Goal: Information Seeking & Learning: Learn about a topic

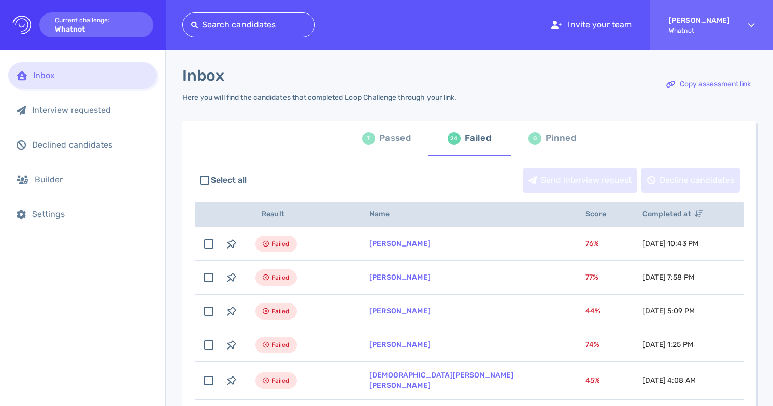
scroll to position [55, 0]
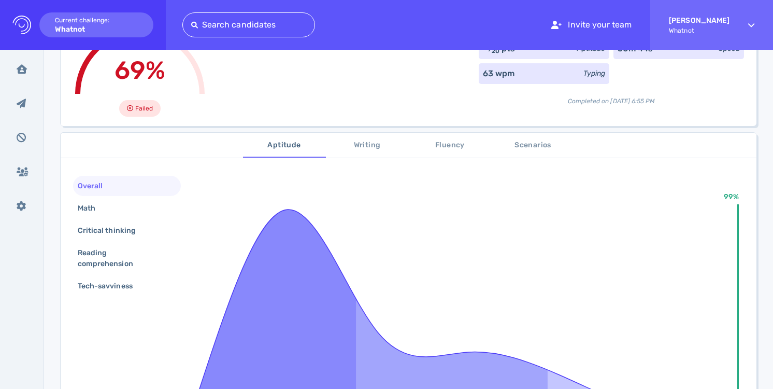
scroll to position [104, 0]
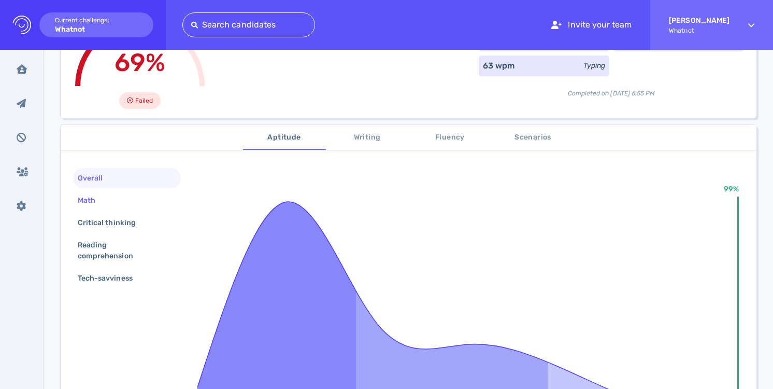
click at [112, 199] on div "Math" at bounding box center [127, 200] width 108 height 20
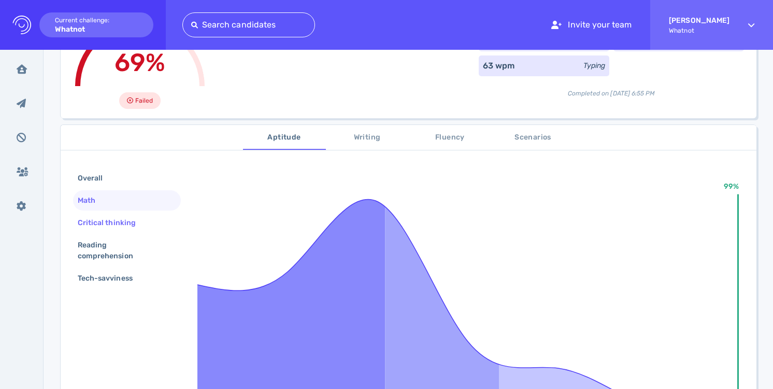
click at [113, 226] on div "Critical thinking" at bounding box center [112, 222] width 73 height 15
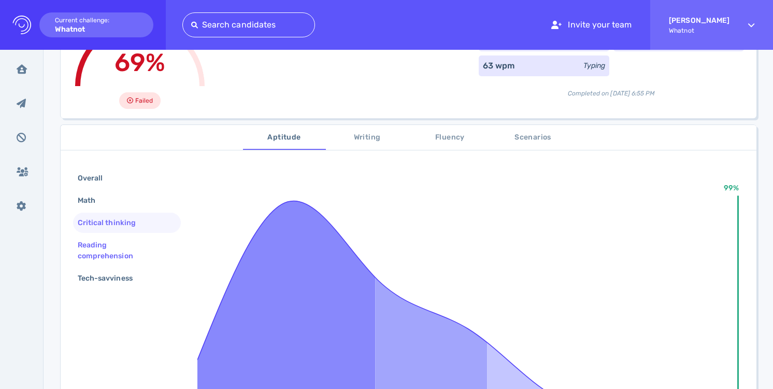
click at [115, 242] on div "Reading comprehension" at bounding box center [123, 250] width 94 height 26
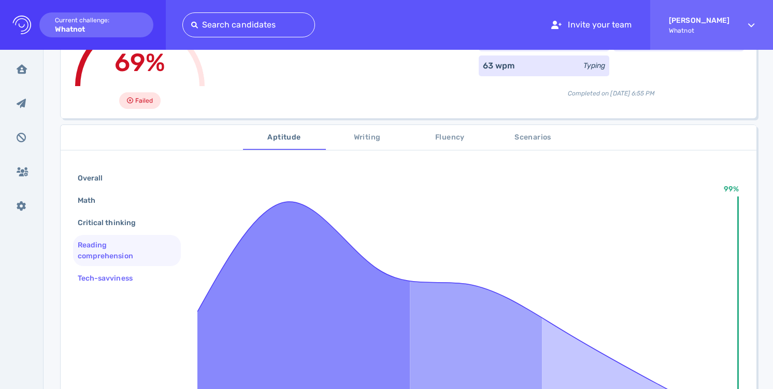
click at [120, 275] on div "Tech-savviness" at bounding box center [110, 277] width 69 height 15
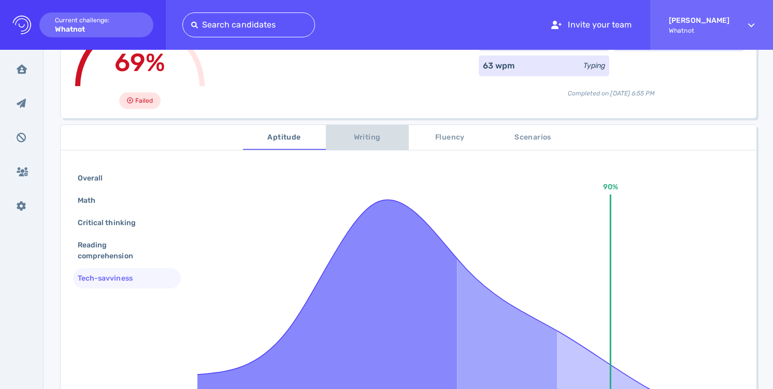
click at [380, 133] on span "Writing" at bounding box center [367, 137] width 70 height 13
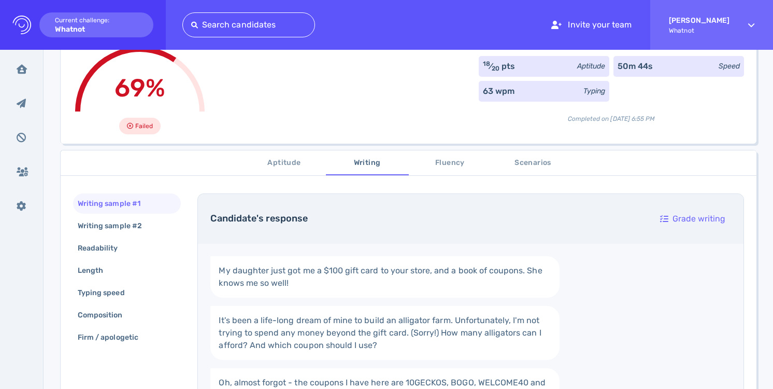
scroll to position [81, 0]
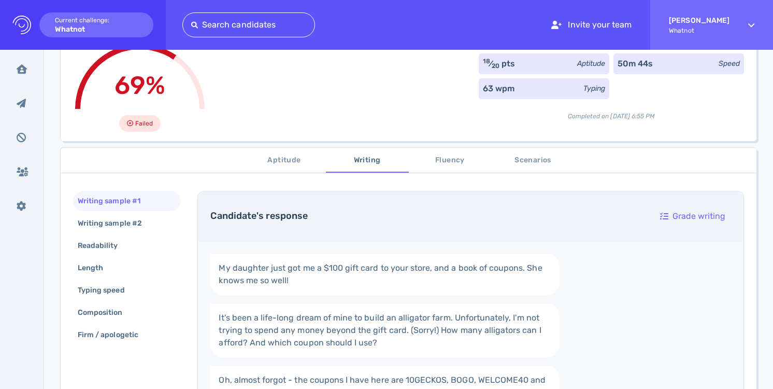
click at [513, 161] on span "Scenarios" at bounding box center [533, 160] width 70 height 13
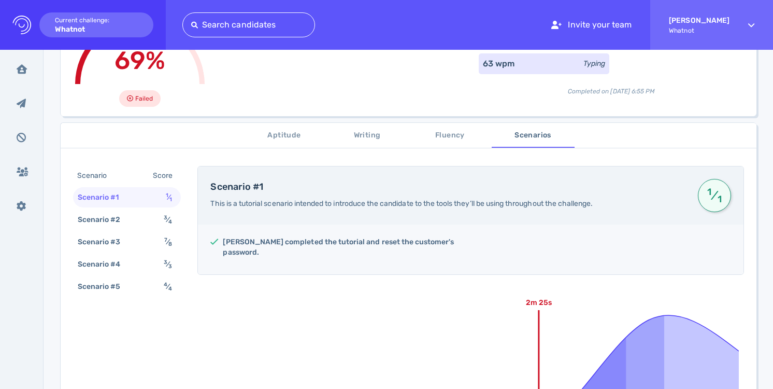
scroll to position [103, 0]
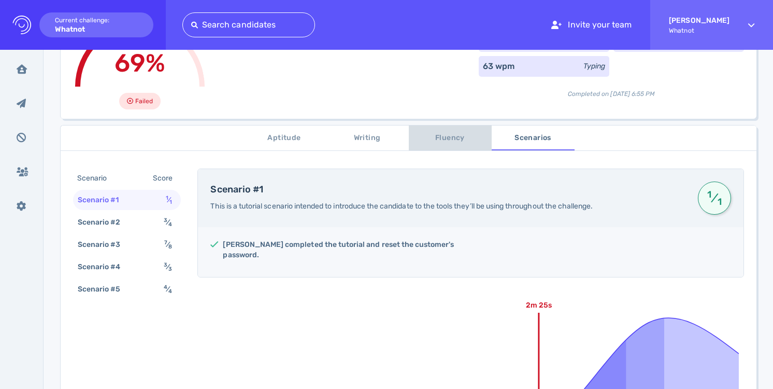
click at [459, 137] on span "Fluency" at bounding box center [450, 138] width 70 height 13
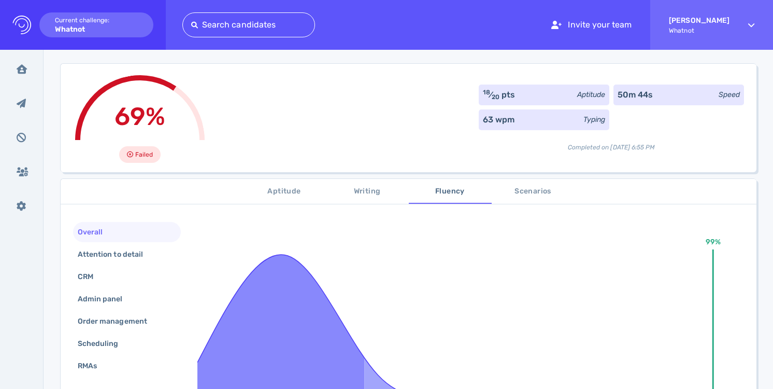
scroll to position [46, 0]
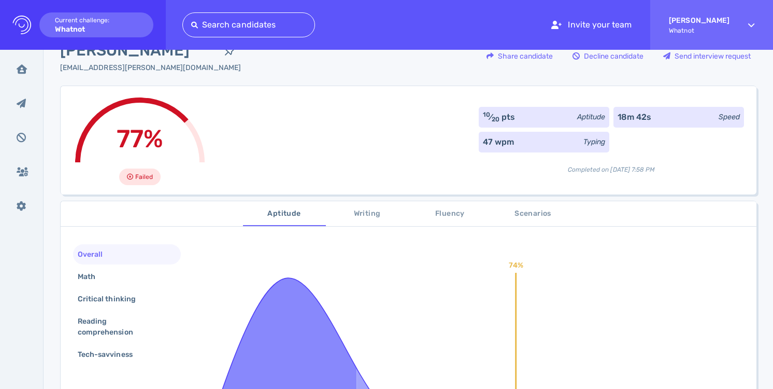
scroll to position [38, 0]
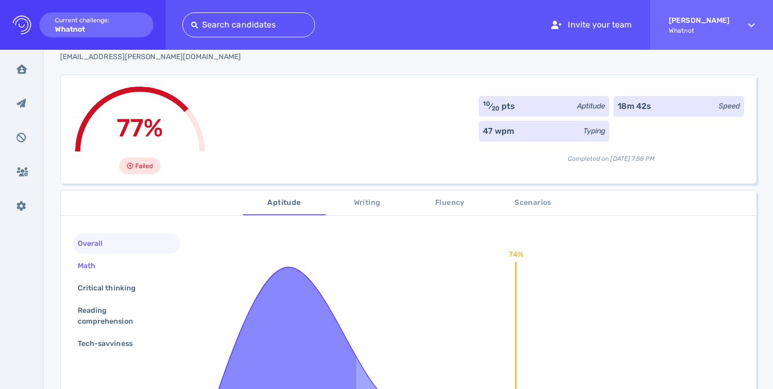
click at [149, 265] on div "Math" at bounding box center [127, 265] width 108 height 20
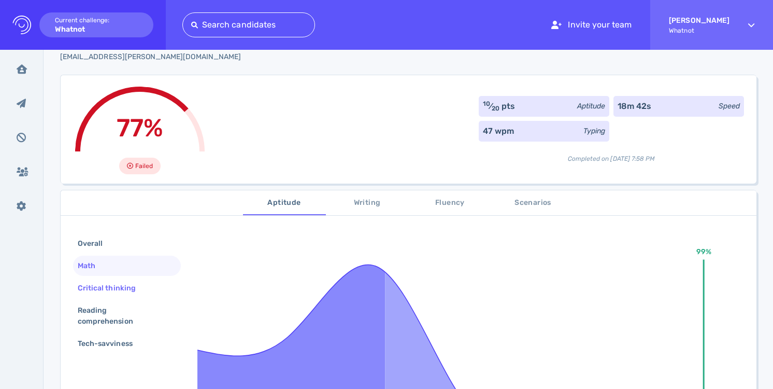
click at [143, 286] on div "Critical thinking" at bounding box center [112, 287] width 73 height 15
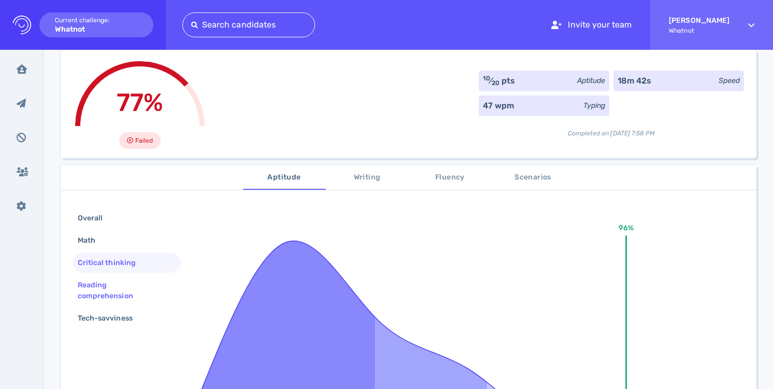
scroll to position [70, 0]
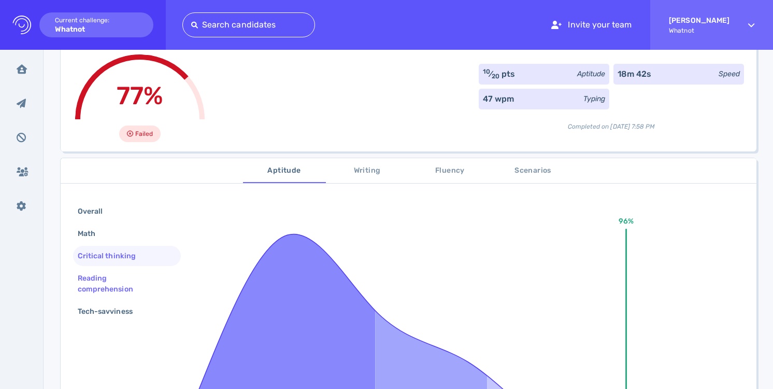
click at [142, 290] on div "Reading comprehension" at bounding box center [123, 283] width 94 height 26
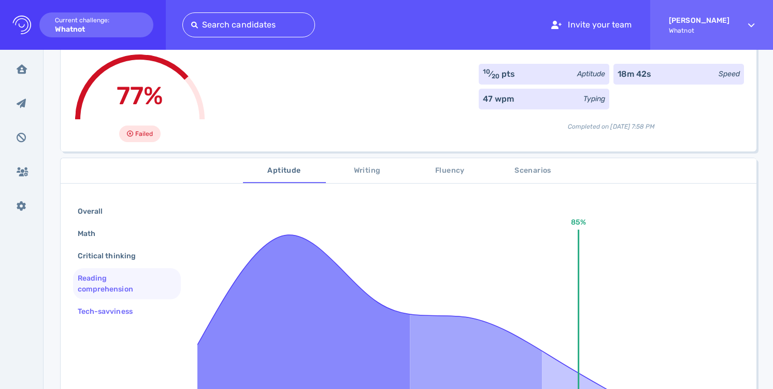
click at [135, 308] on div "Tech-savviness" at bounding box center [110, 311] width 69 height 15
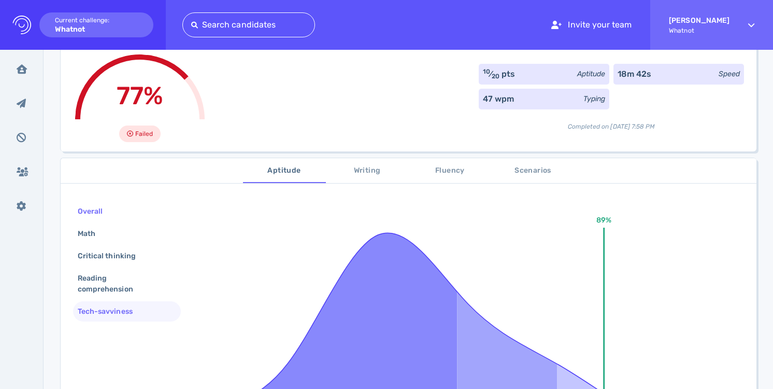
click at [121, 212] on div "Overall" at bounding box center [127, 211] width 108 height 20
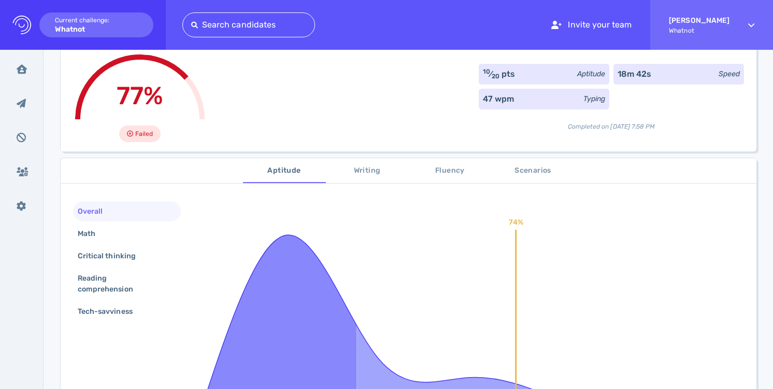
click at [121, 212] on div "Overall" at bounding box center [127, 211] width 108 height 20
click at [369, 174] on span "Writing" at bounding box center [367, 170] width 70 height 13
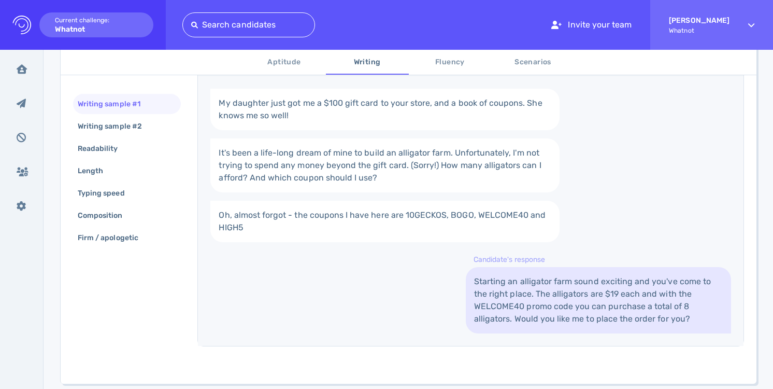
scroll to position [247, 0]
click at [437, 60] on span "Fluency" at bounding box center [450, 62] width 70 height 13
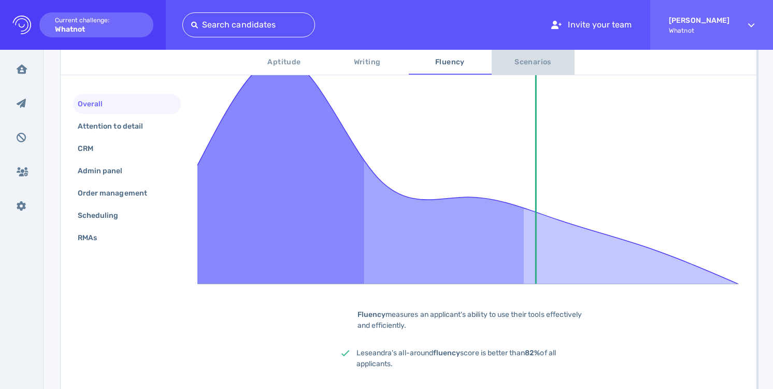
click at [521, 64] on span "Scenarios" at bounding box center [533, 62] width 70 height 13
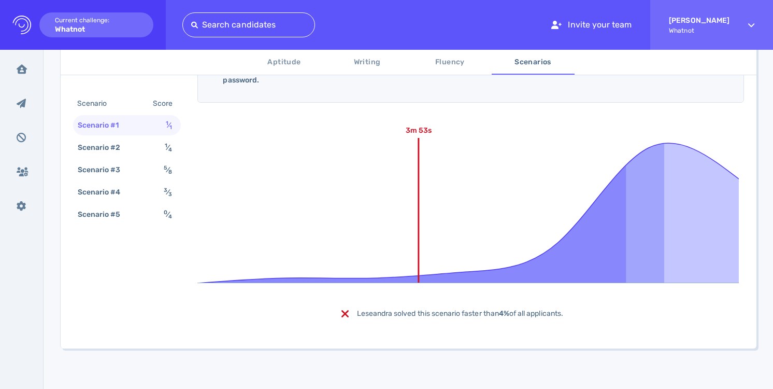
scroll to position [279, 0]
click at [163, 151] on div "1 ⁄ 4" at bounding box center [171, 147] width 16 height 15
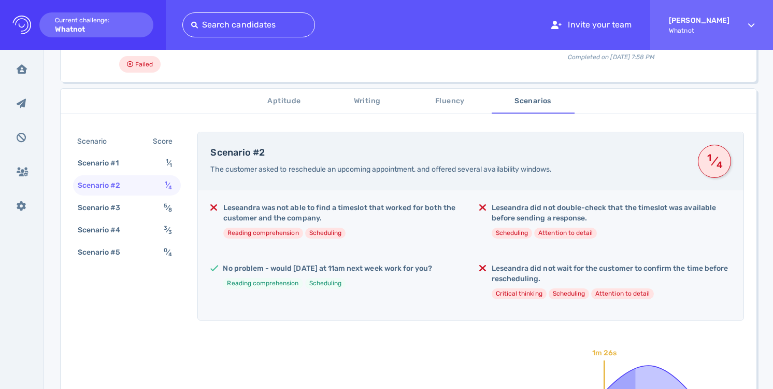
scroll to position [0, 0]
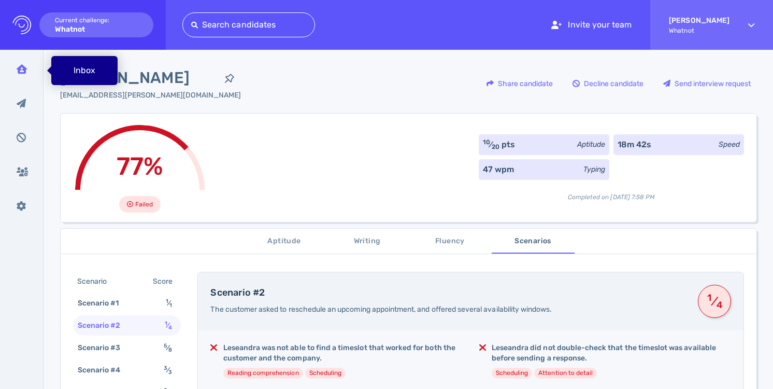
click at [23, 74] on div "Inbox" at bounding box center [21, 69] width 27 height 26
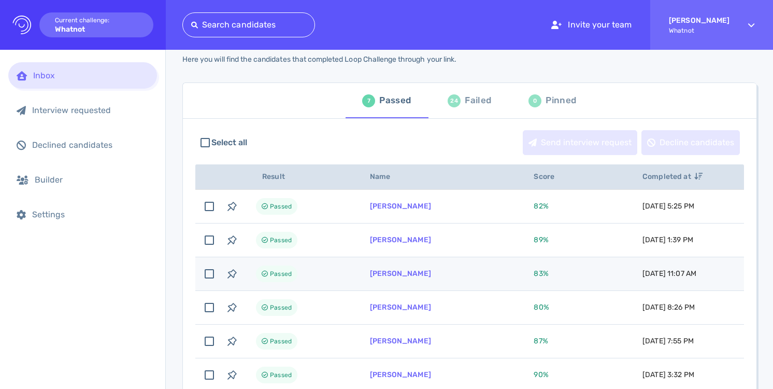
scroll to position [42, 0]
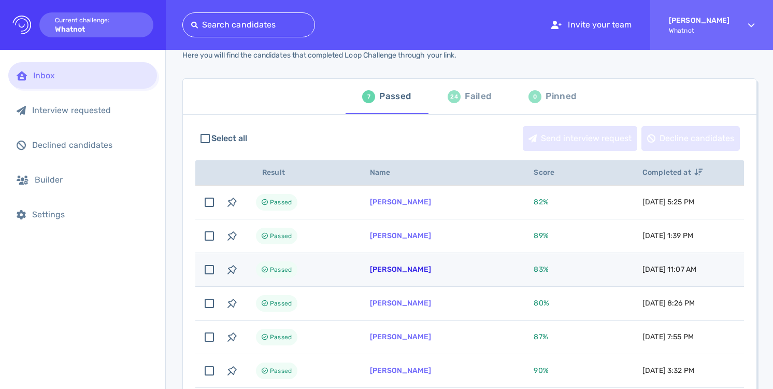
click at [412, 268] on link "[PERSON_NAME]" at bounding box center [400, 269] width 61 height 9
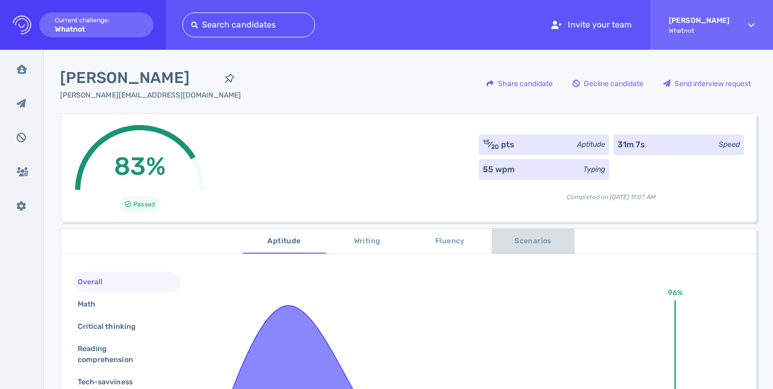
click at [540, 241] on span "Scenarios" at bounding box center [533, 241] width 70 height 13
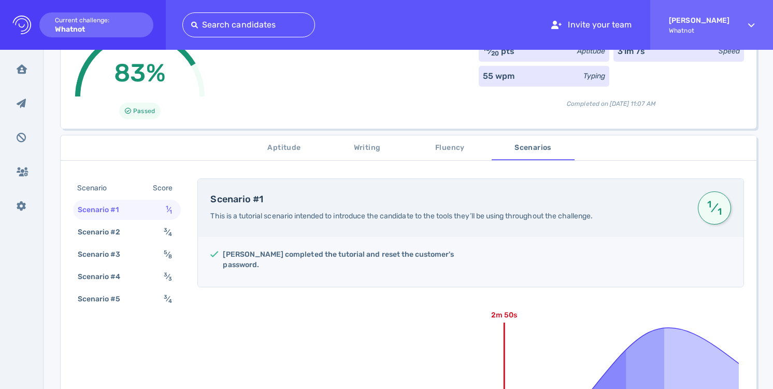
scroll to position [95, 0]
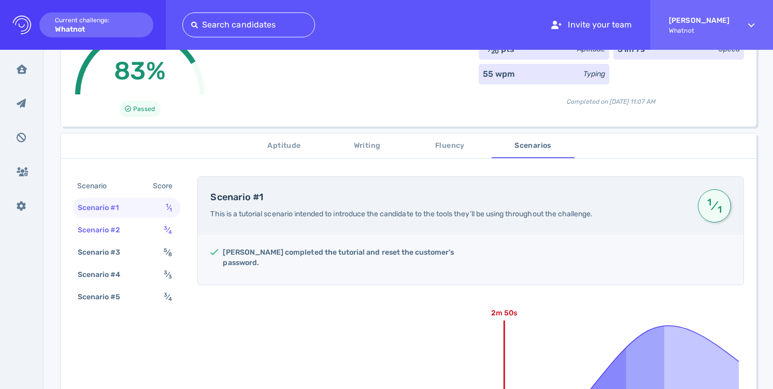
click at [167, 233] on span "3 ⁄ 4" at bounding box center [168, 229] width 8 height 9
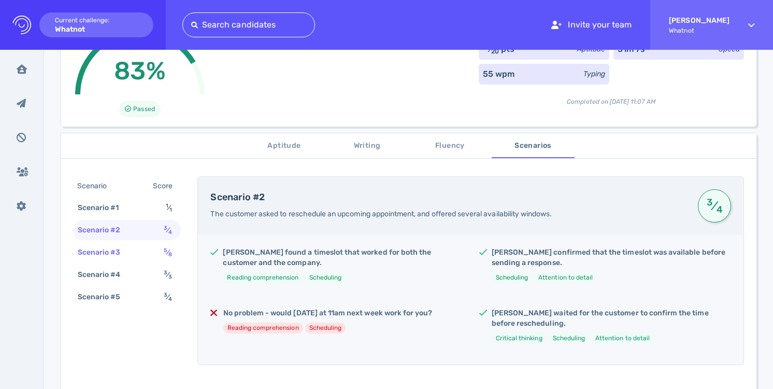
click at [165, 253] on span "5 ⁄ 8" at bounding box center [168, 252] width 8 height 9
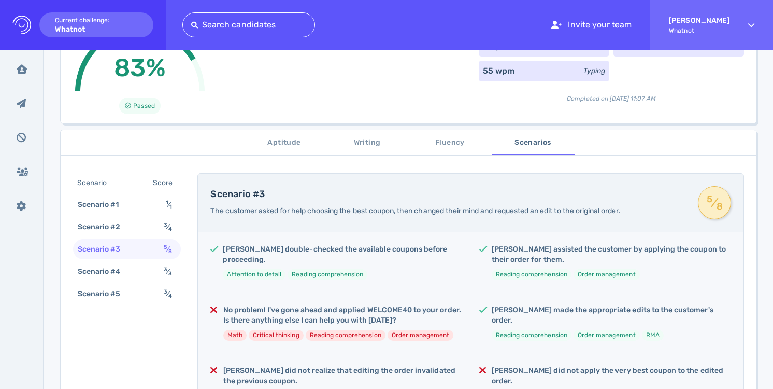
scroll to position [117, 0]
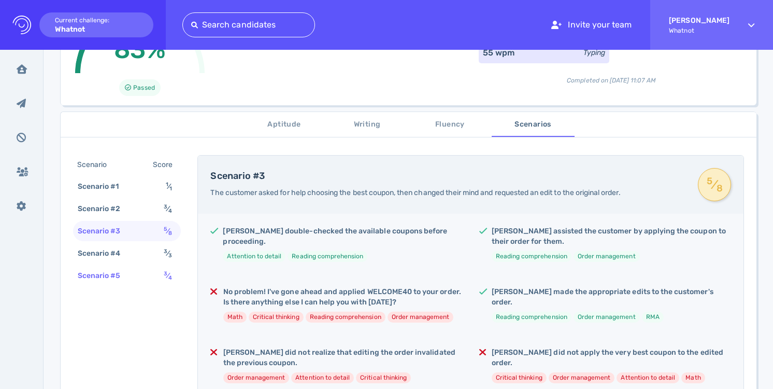
click at [162, 274] on div "3 ⁄ 4" at bounding box center [170, 275] width 17 height 15
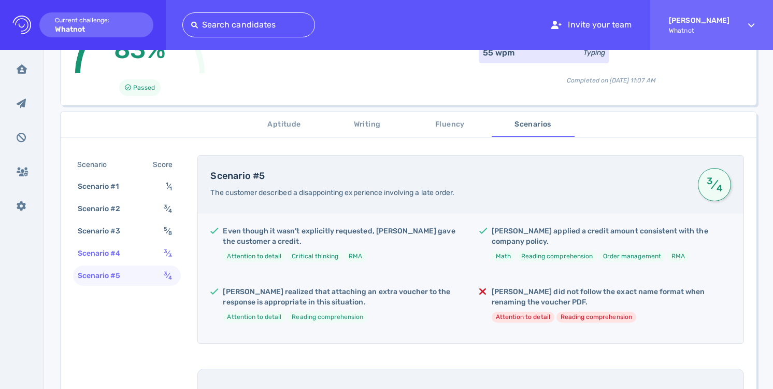
click at [162, 253] on div "3 ⁄ 3" at bounding box center [170, 253] width 17 height 15
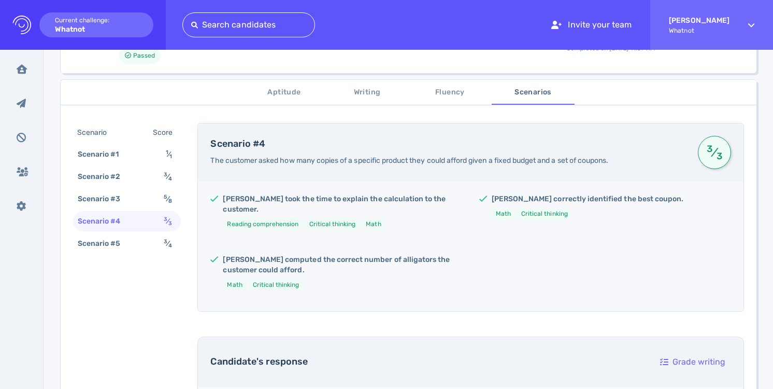
scroll to position [0, 0]
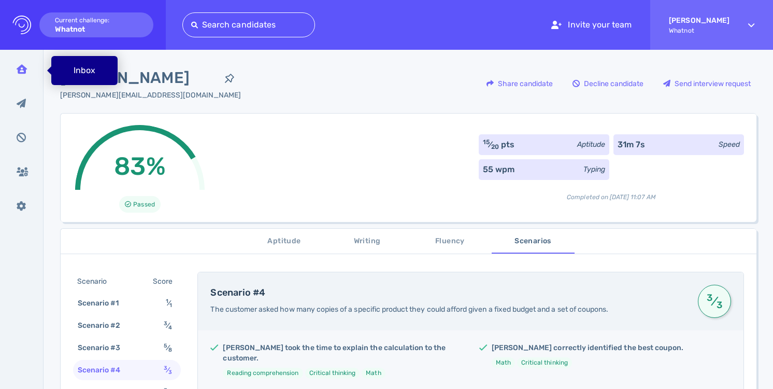
click at [22, 65] on icon at bounding box center [22, 68] width 10 height 9
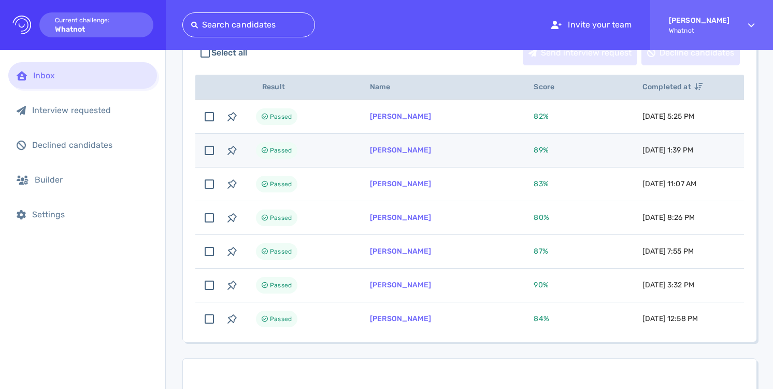
scroll to position [143, 0]
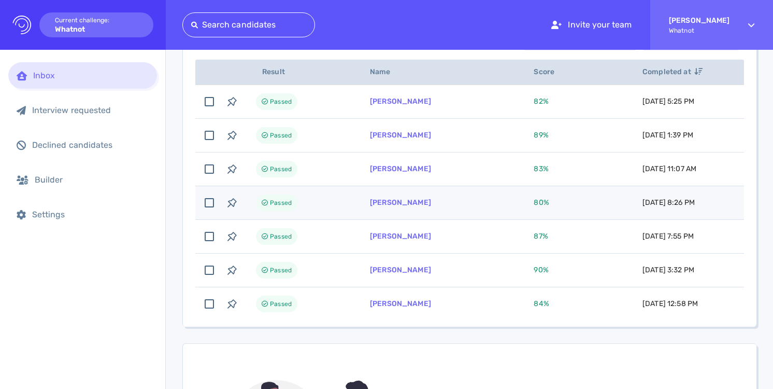
click at [536, 204] on span "80 %" at bounding box center [541, 202] width 15 height 9
checkbox input "true"
click at [381, 202] on link "[PERSON_NAME]" at bounding box center [400, 202] width 61 height 9
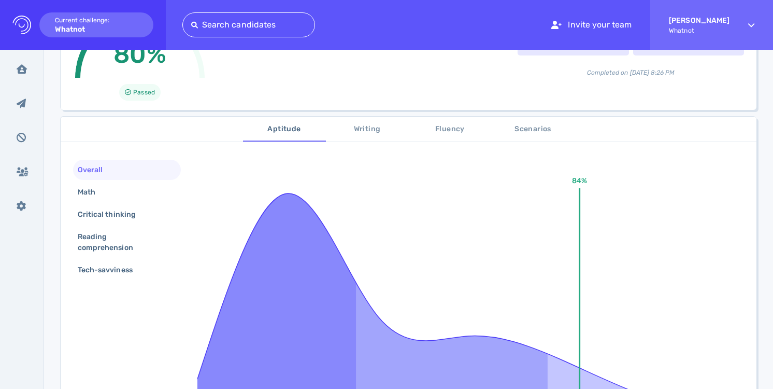
scroll to position [112, 0]
click at [146, 186] on div "Math" at bounding box center [127, 191] width 108 height 20
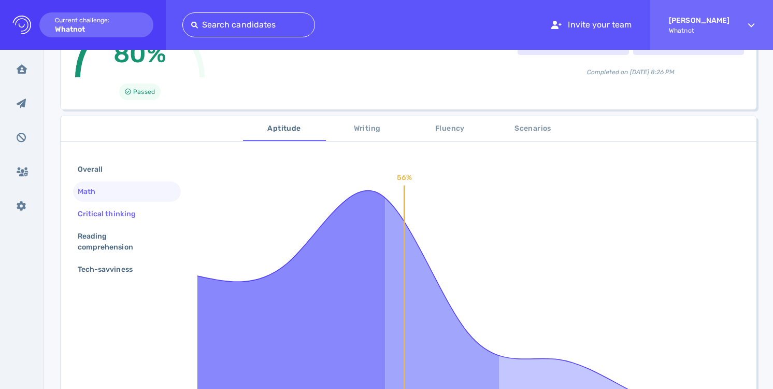
click at [139, 213] on div "Critical thinking" at bounding box center [112, 213] width 73 height 15
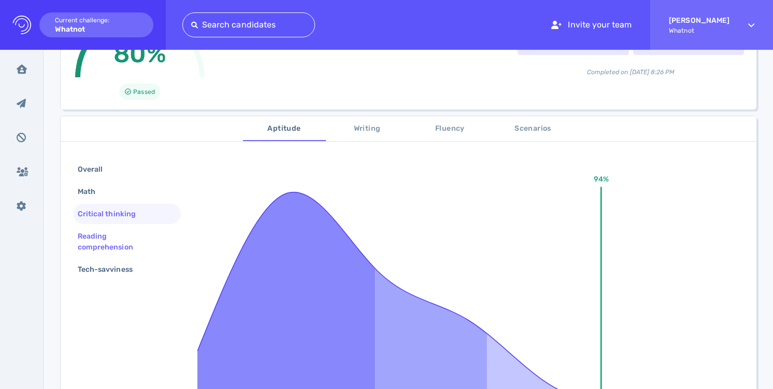
click at [125, 233] on div "Reading comprehension" at bounding box center [123, 241] width 94 height 26
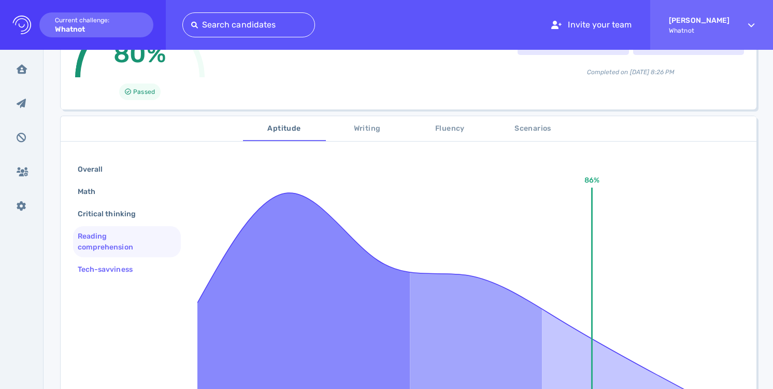
click at [122, 265] on div "Tech-savviness" at bounding box center [110, 269] width 69 height 15
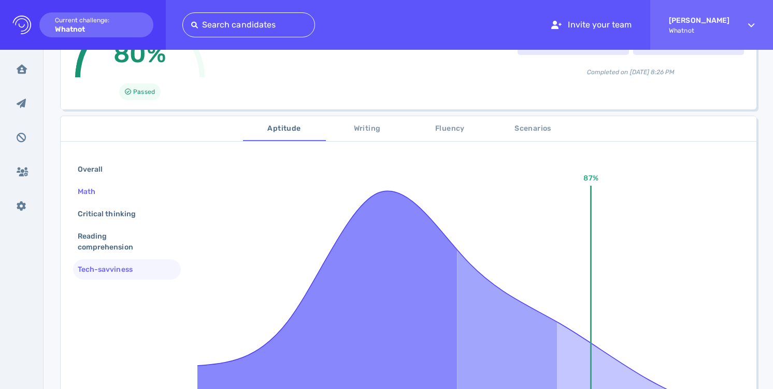
click at [125, 184] on div "Math" at bounding box center [127, 191] width 108 height 20
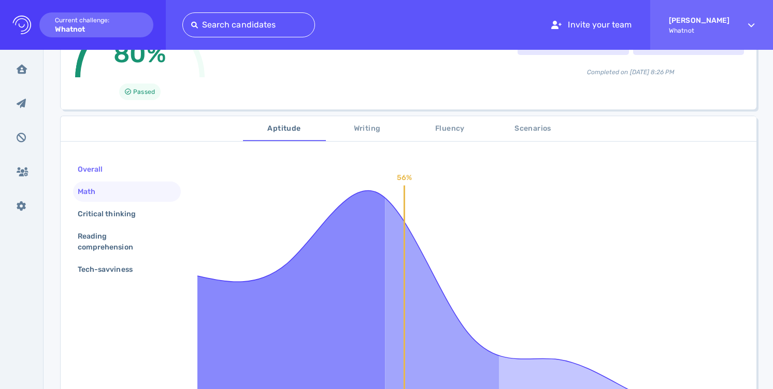
click at [126, 169] on div "Overall" at bounding box center [127, 169] width 108 height 20
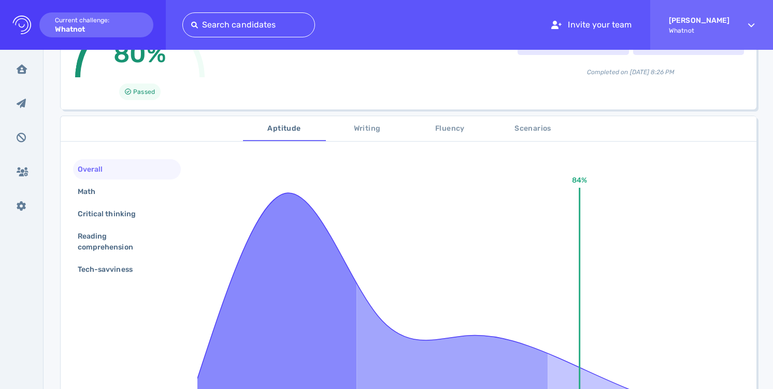
click at [367, 123] on span "Writing" at bounding box center [367, 128] width 70 height 13
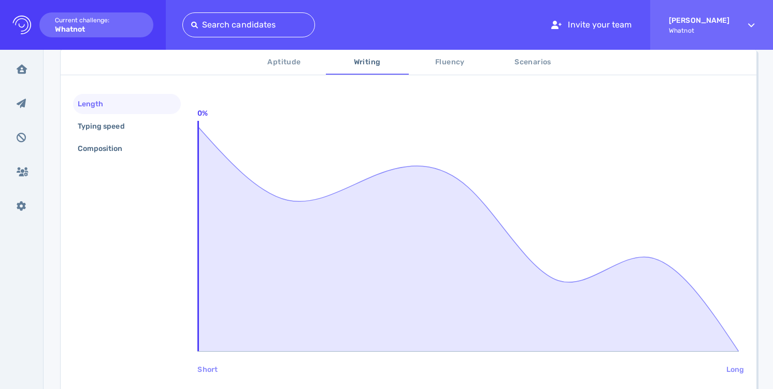
scroll to position [145, 0]
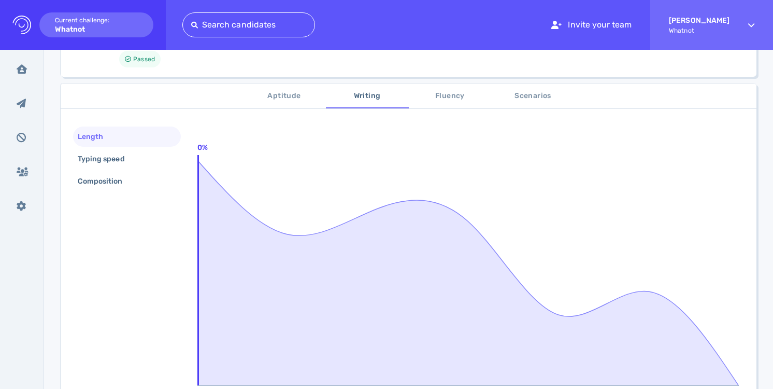
click at [440, 99] on span "Fluency" at bounding box center [450, 96] width 70 height 13
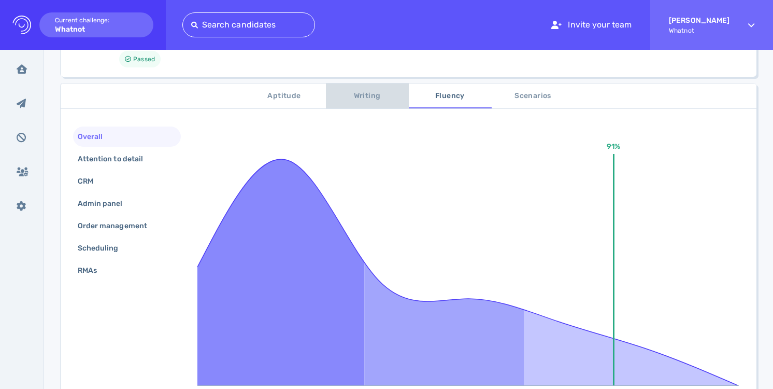
click at [378, 101] on span "Writing" at bounding box center [367, 96] width 70 height 13
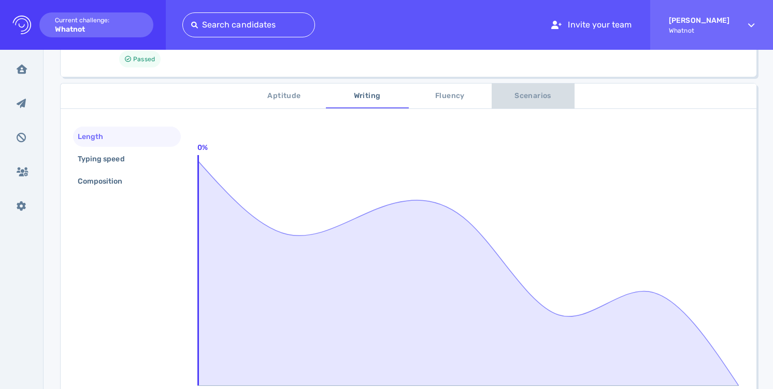
click at [546, 103] on button "Scenarios" at bounding box center [533, 95] width 83 height 25
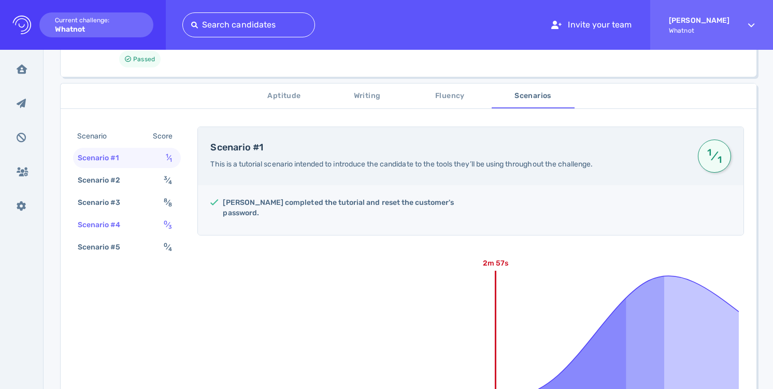
click at [175, 222] on div "0 ⁄ 3" at bounding box center [170, 224] width 17 height 15
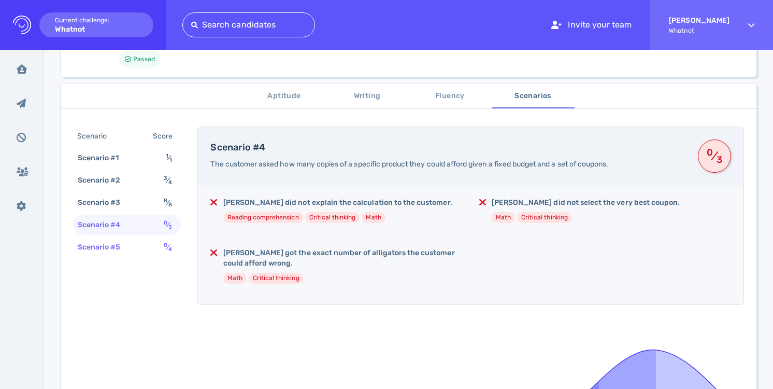
click at [155, 252] on div "Scenario #5 0 ⁄ 4" at bounding box center [127, 247] width 108 height 20
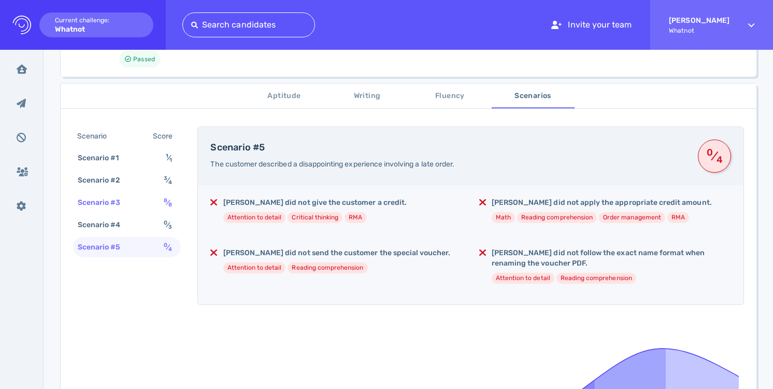
click at [159, 206] on div "Scenario #3 8 ⁄ 8" at bounding box center [127, 202] width 108 height 20
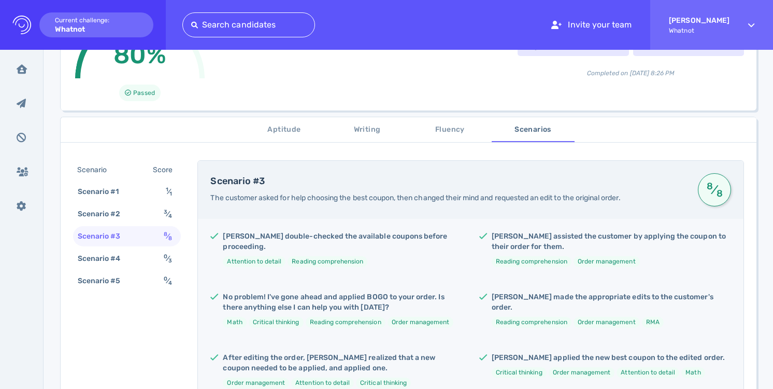
scroll to position [95, 0]
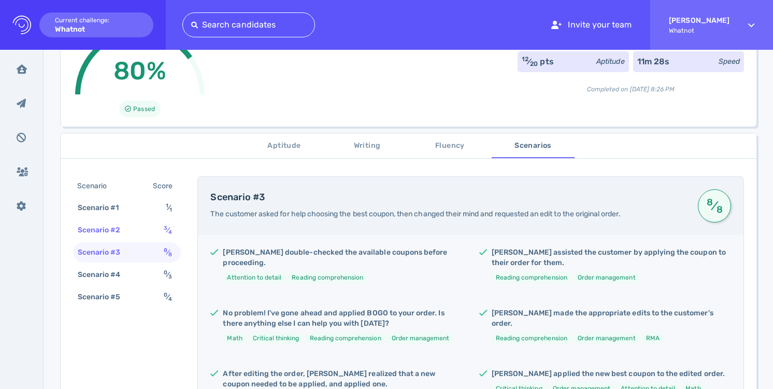
click at [174, 231] on div "3 ⁄ 4" at bounding box center [170, 229] width 17 height 15
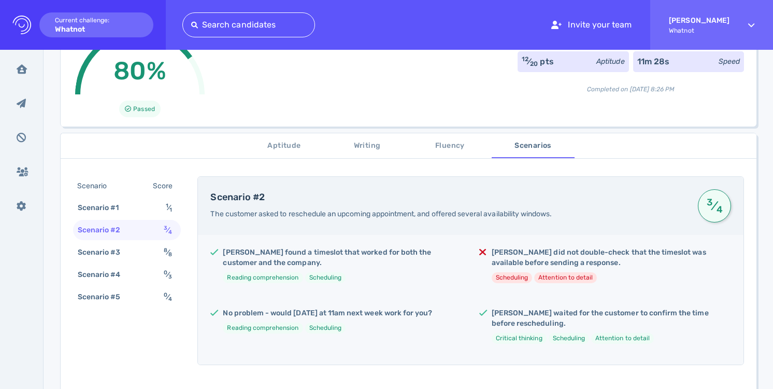
click at [374, 147] on span "Writing" at bounding box center [367, 145] width 70 height 13
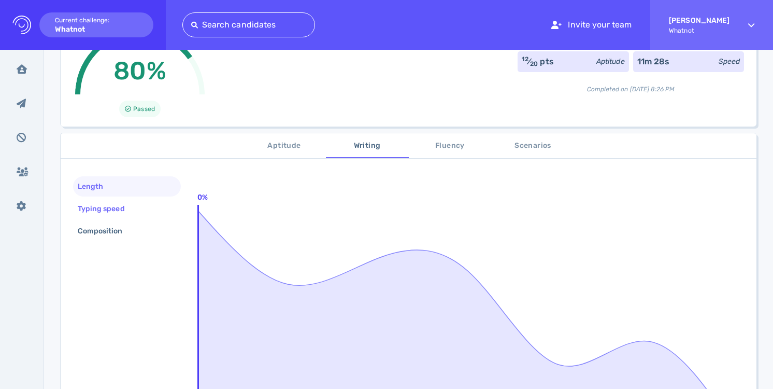
click at [139, 207] on div "Typing speed" at bounding box center [127, 208] width 108 height 20
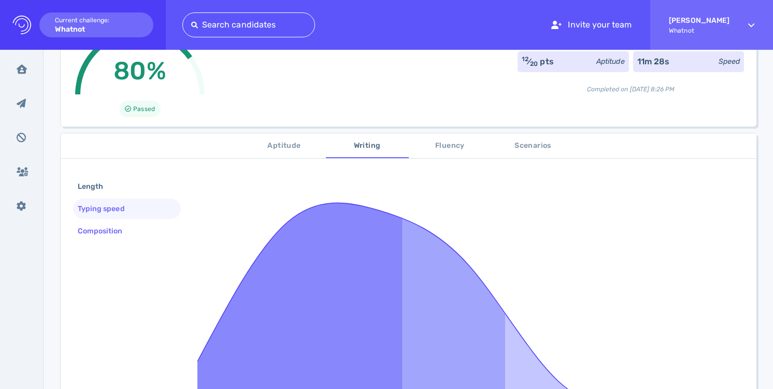
click at [139, 226] on div "Composition" at bounding box center [127, 231] width 108 height 20
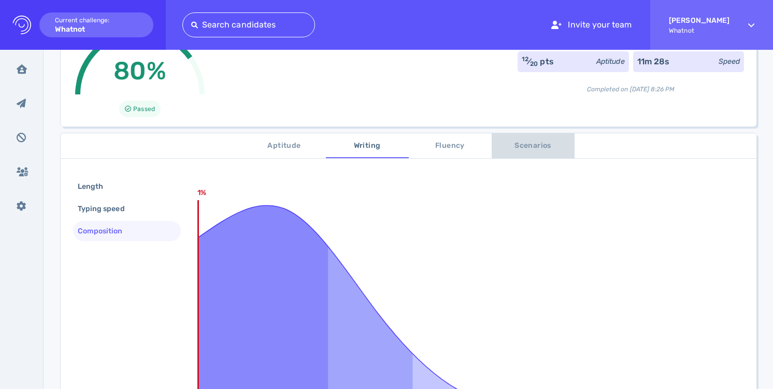
click at [533, 152] on button "Scenarios" at bounding box center [533, 145] width 83 height 25
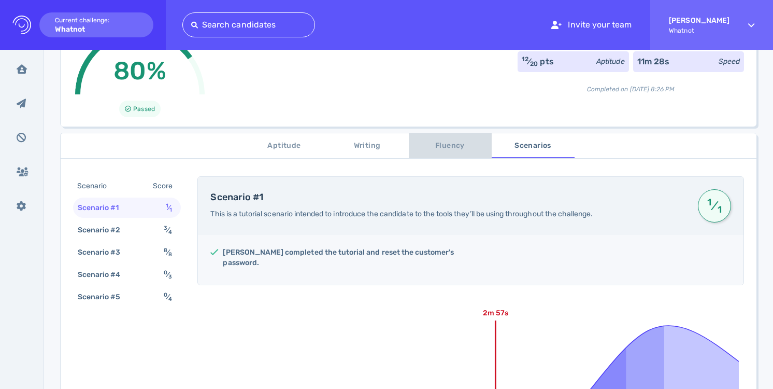
click at [470, 150] on span "Fluency" at bounding box center [450, 145] width 70 height 13
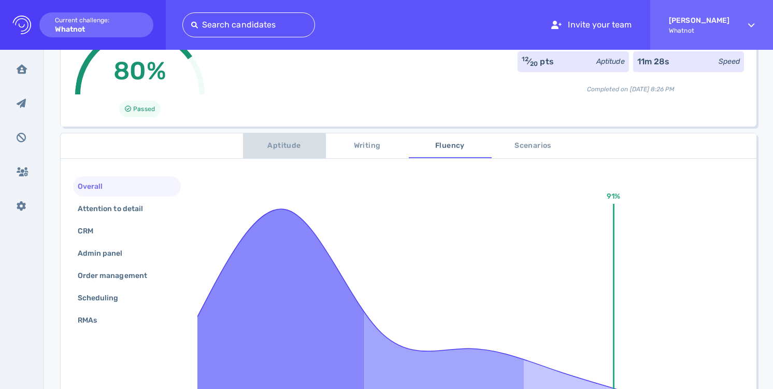
click at [288, 145] on span "Aptitude" at bounding box center [284, 145] width 70 height 13
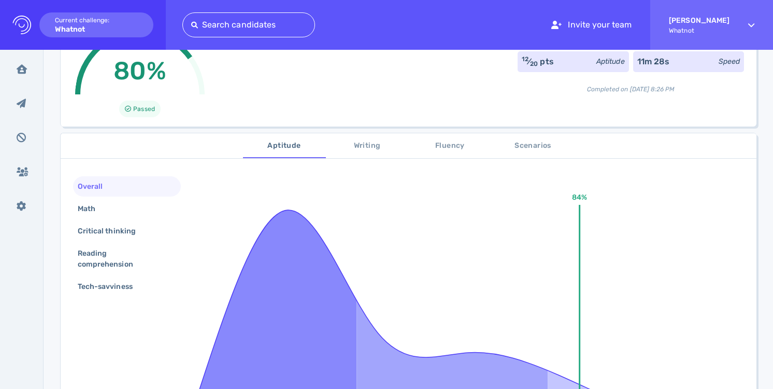
click at [366, 143] on span "Writing" at bounding box center [367, 145] width 70 height 13
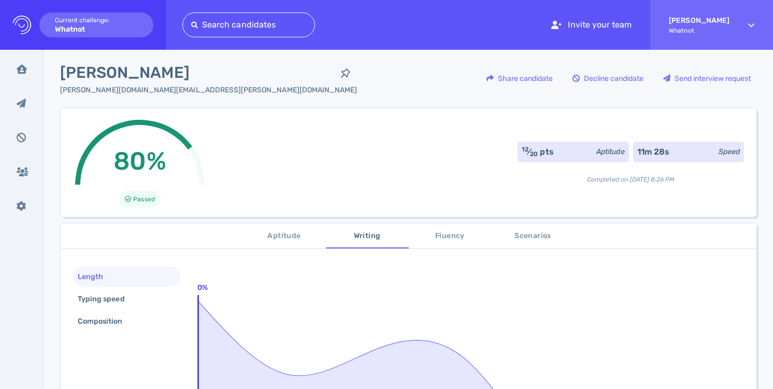
scroll to position [0, 0]
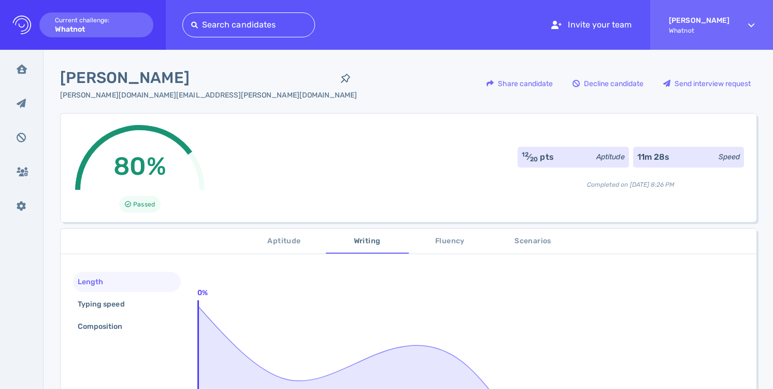
click at [426, 240] on span "Fluency" at bounding box center [450, 241] width 70 height 13
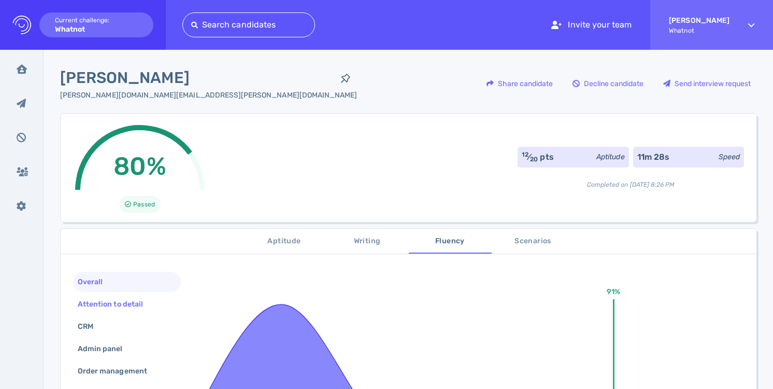
click at [162, 296] on div "Attention to detail" at bounding box center [127, 304] width 108 height 20
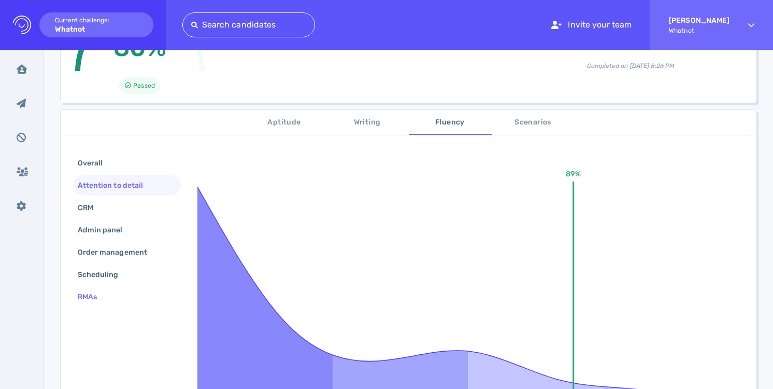
scroll to position [115, 0]
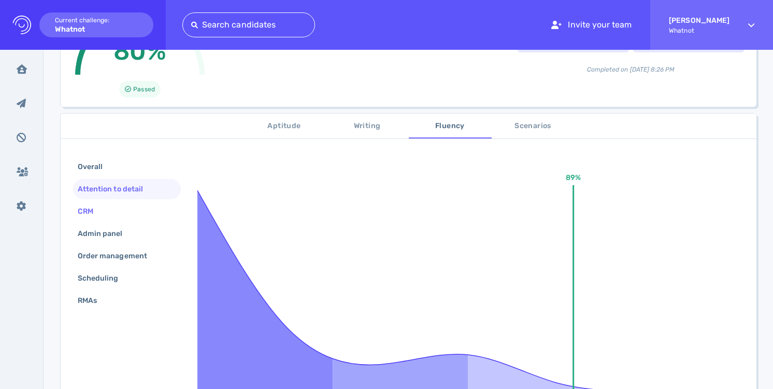
click at [135, 220] on div "CRM" at bounding box center [127, 211] width 108 height 20
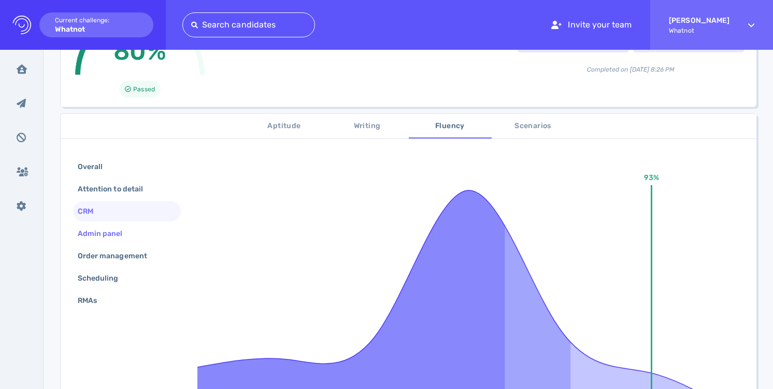
click at [139, 243] on div "Admin panel" at bounding box center [127, 233] width 108 height 20
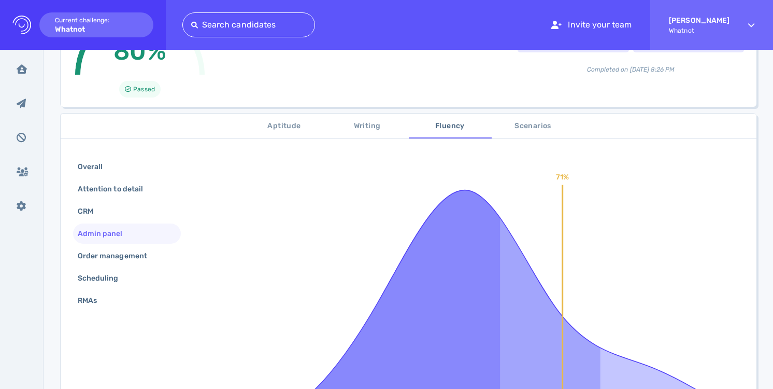
scroll to position [113, 0]
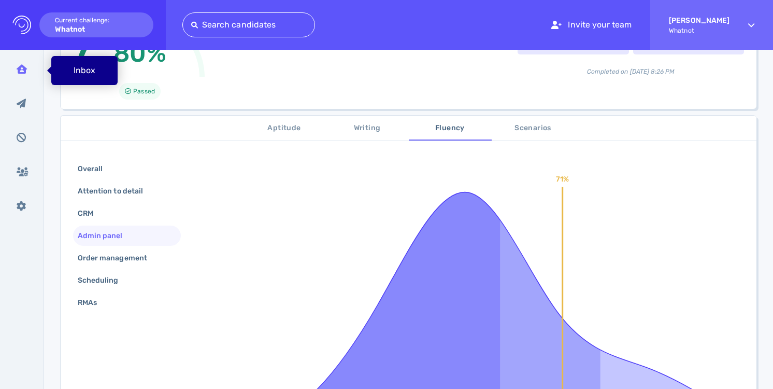
click at [25, 68] on icon at bounding box center [22, 68] width 10 height 9
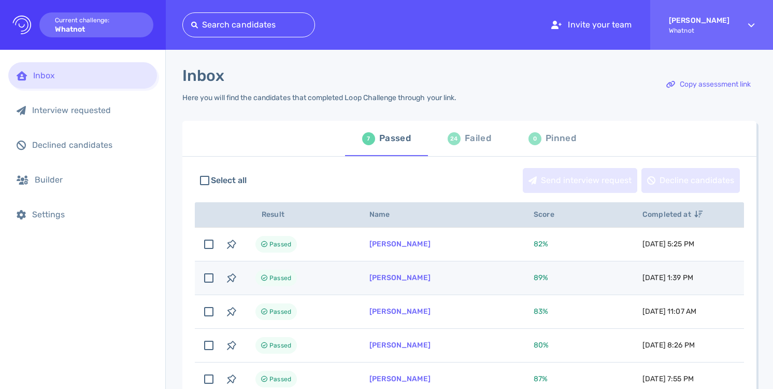
click at [538, 278] on span "89 %" at bounding box center [541, 277] width 15 height 9
checkbox input "true"
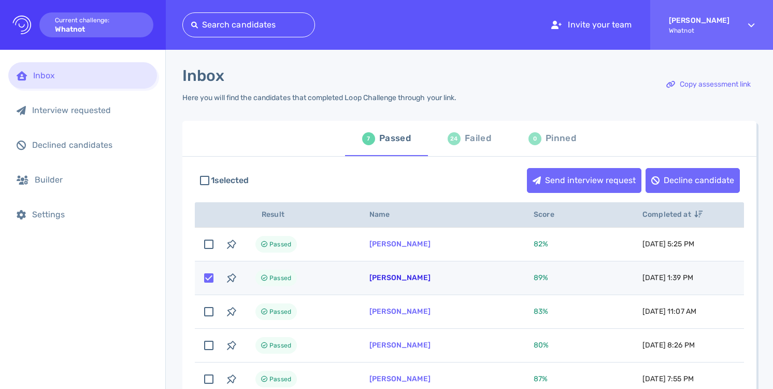
click at [406, 278] on link "Daniel Hoidal" at bounding box center [399, 277] width 61 height 9
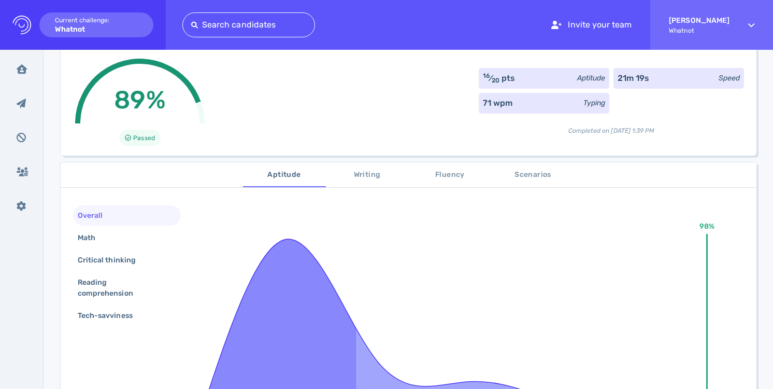
scroll to position [76, 0]
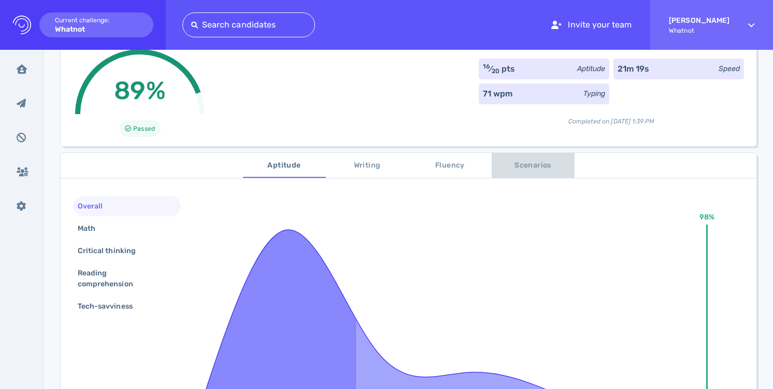
click at [524, 169] on span "Scenarios" at bounding box center [533, 165] width 70 height 13
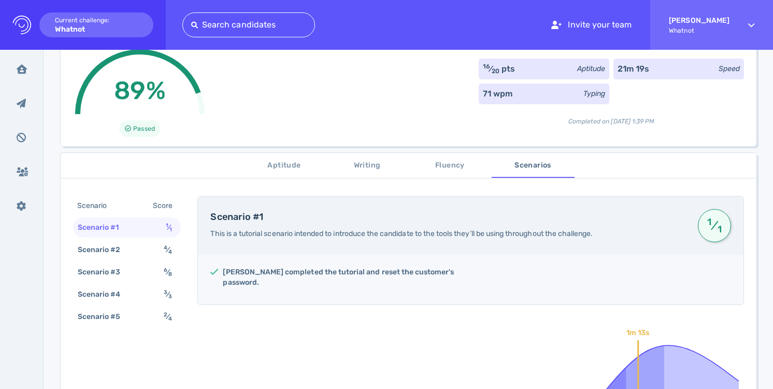
click at [287, 167] on span "Aptitude" at bounding box center [284, 165] width 70 height 13
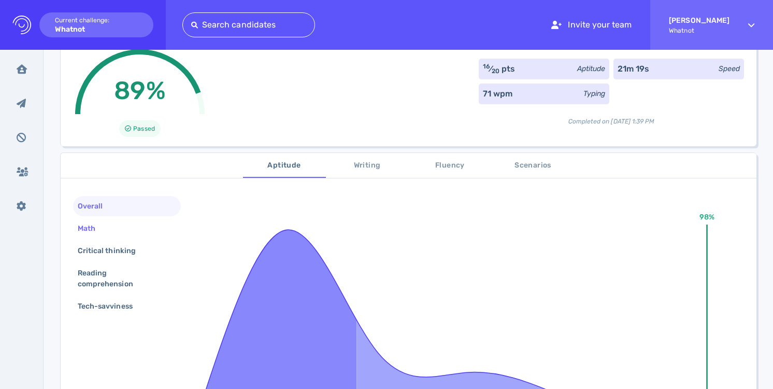
click at [154, 222] on div "Math" at bounding box center [127, 228] width 108 height 20
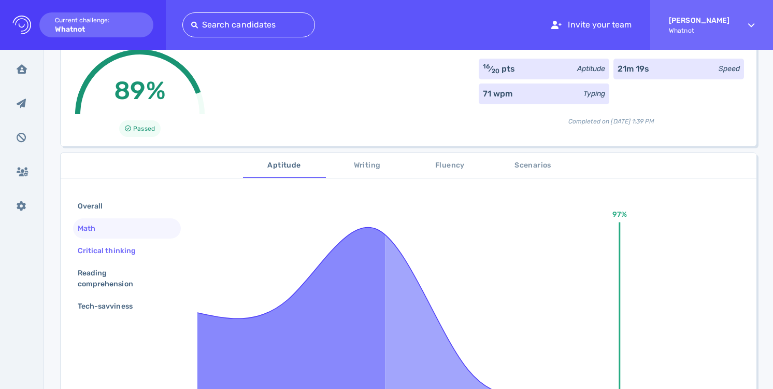
click at [151, 244] on div "Critical thinking" at bounding box center [127, 250] width 108 height 20
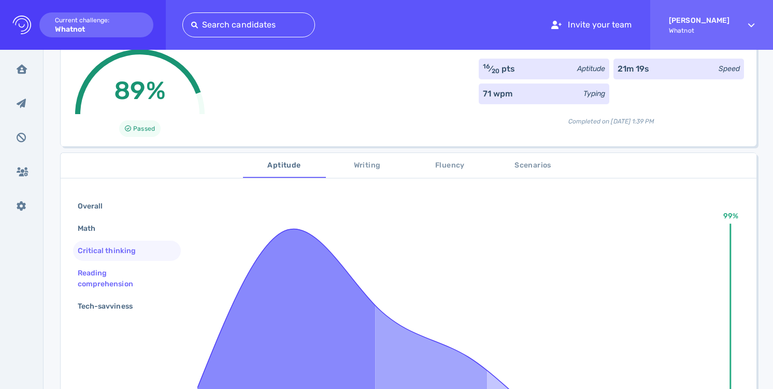
click at [145, 272] on div "Reading comprehension" at bounding box center [123, 278] width 94 height 26
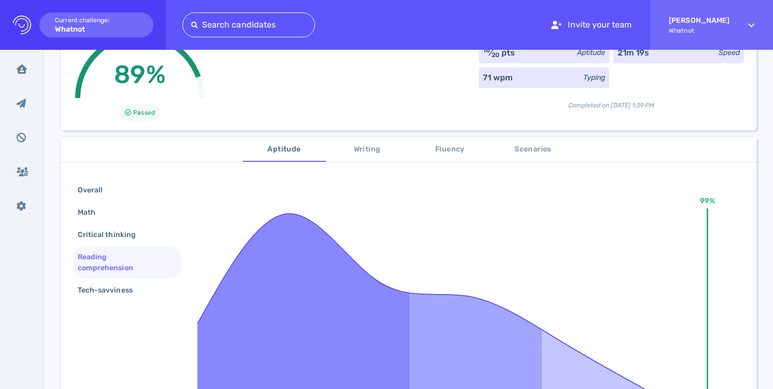
scroll to position [146, 0]
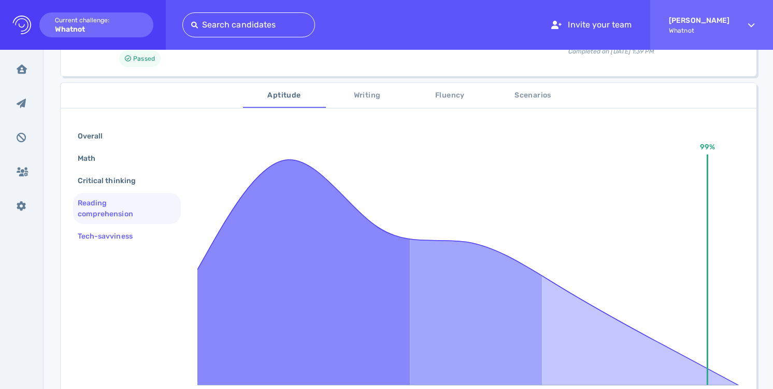
click at [121, 236] on div "Tech-savviness" at bounding box center [110, 235] width 69 height 15
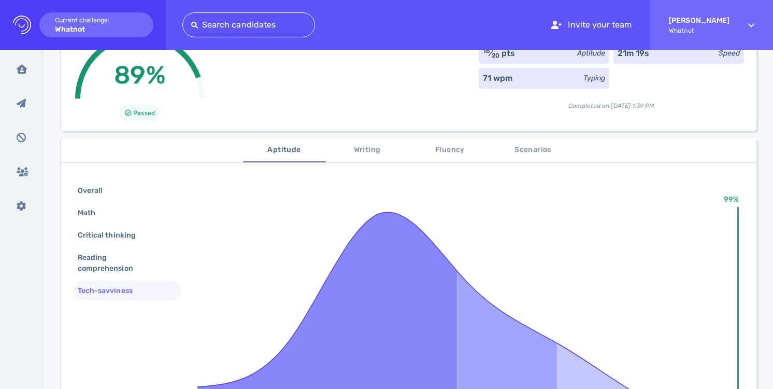
scroll to position [36, 0]
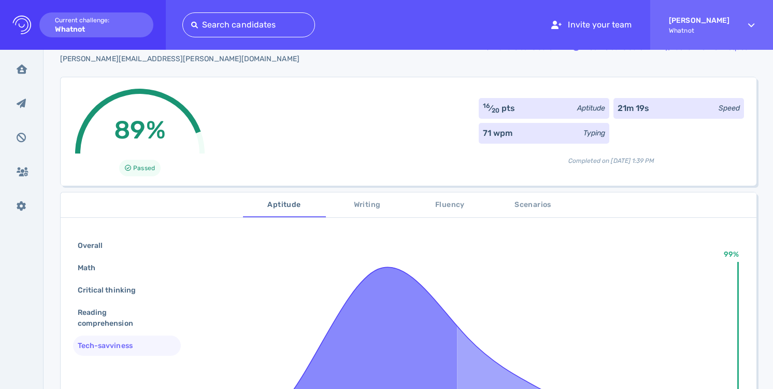
click at [380, 206] on span "Writing" at bounding box center [367, 204] width 70 height 13
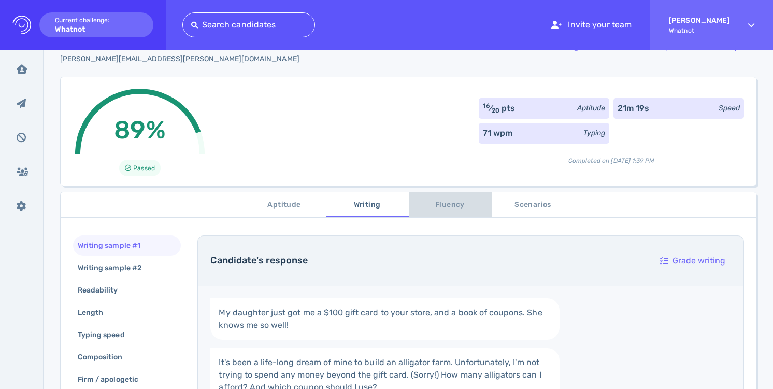
click at [437, 204] on span "Fluency" at bounding box center [450, 204] width 70 height 13
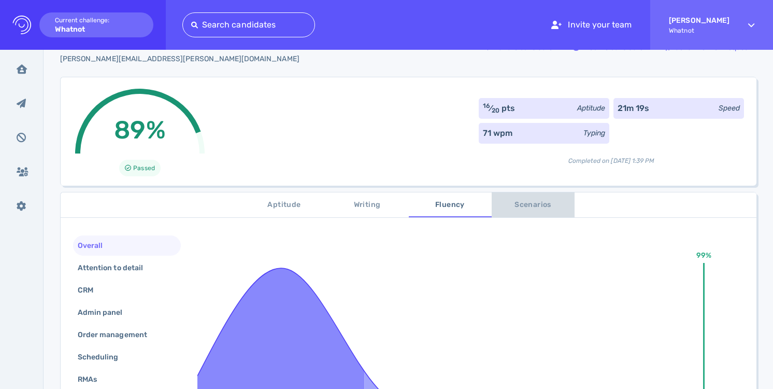
click at [509, 204] on span "Scenarios" at bounding box center [533, 204] width 70 height 13
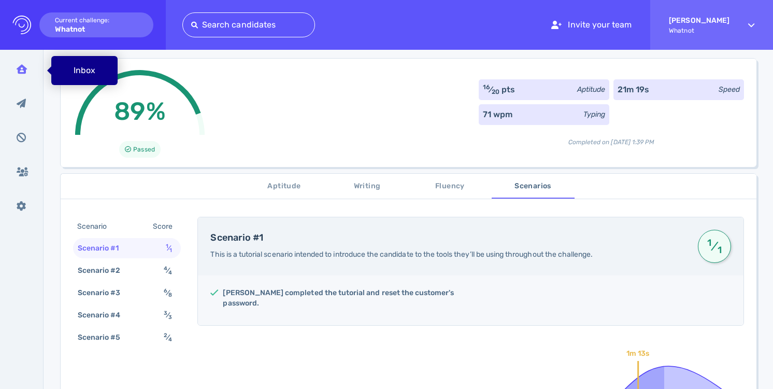
click at [23, 66] on icon at bounding box center [22, 68] width 10 height 9
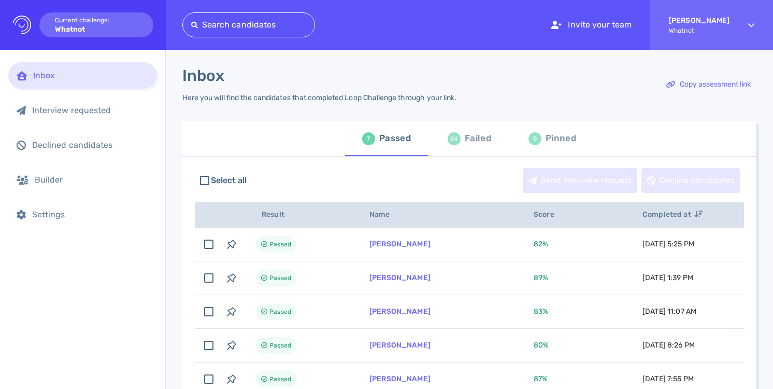
click at [452, 140] on div "24" at bounding box center [454, 138] width 13 height 13
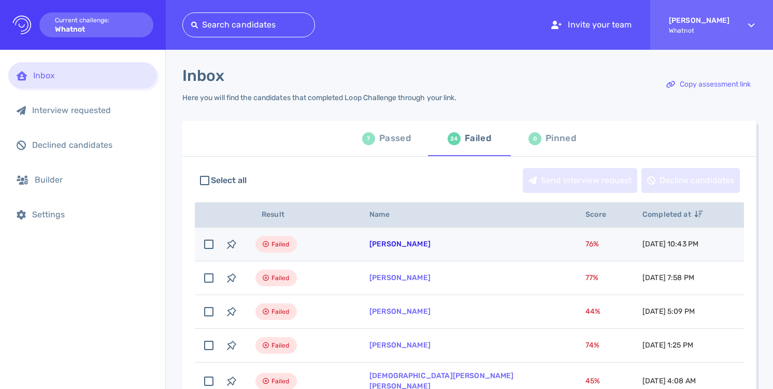
click at [395, 246] on link "[PERSON_NAME]" at bounding box center [399, 243] width 61 height 9
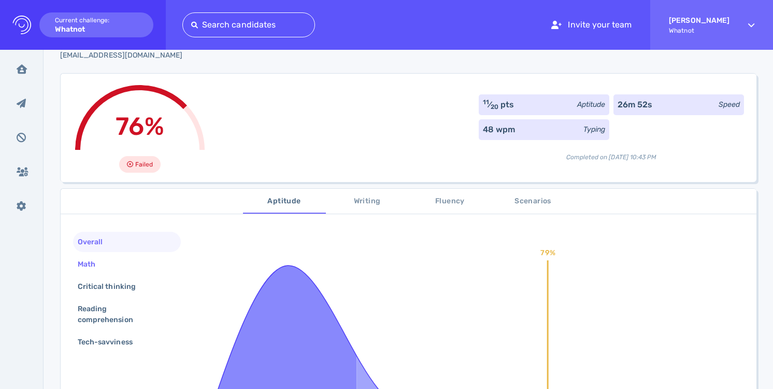
click at [132, 261] on div "Math" at bounding box center [127, 264] width 108 height 20
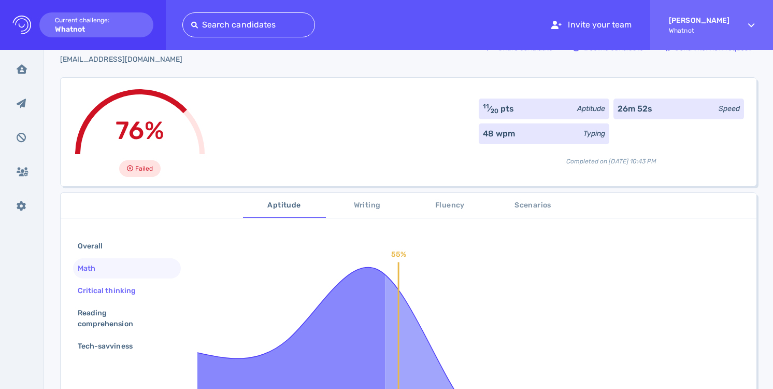
scroll to position [37, 0]
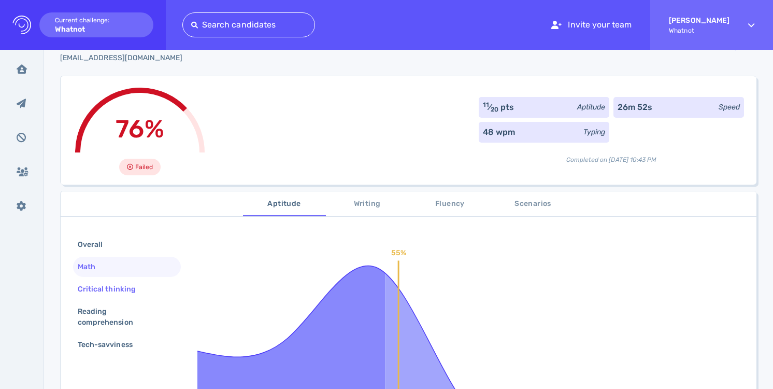
click at [137, 280] on div "Critical thinking" at bounding box center [127, 289] width 108 height 20
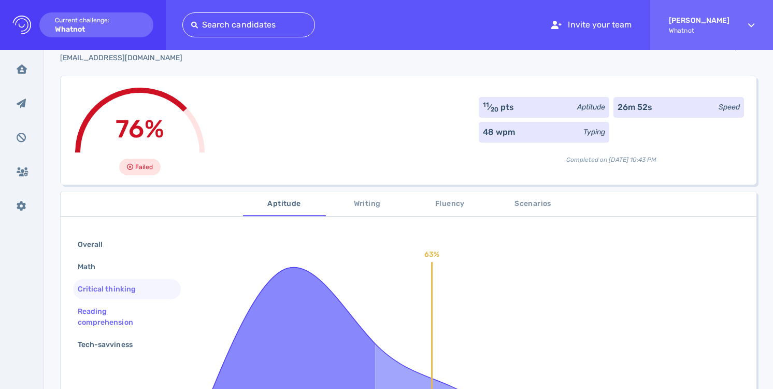
click at [142, 311] on div "Reading comprehension" at bounding box center [123, 317] width 94 height 26
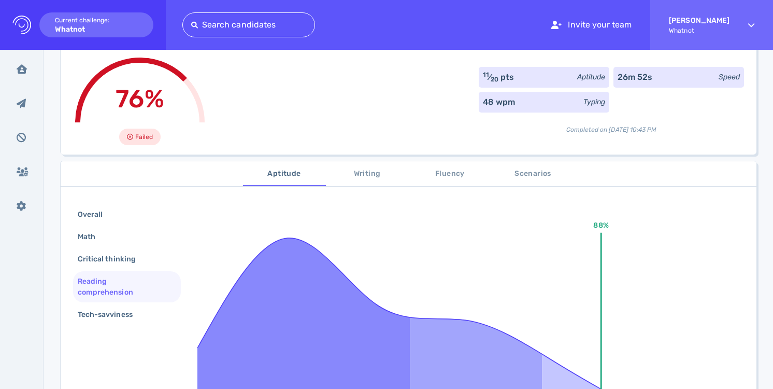
scroll to position [74, 0]
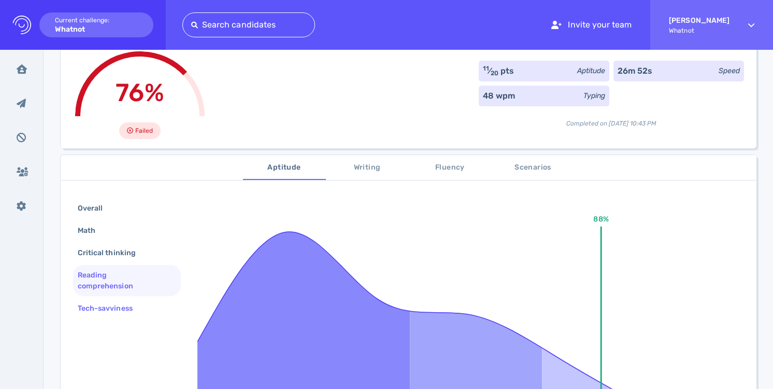
click at [142, 313] on div "Tech-savviness" at bounding box center [110, 308] width 69 height 15
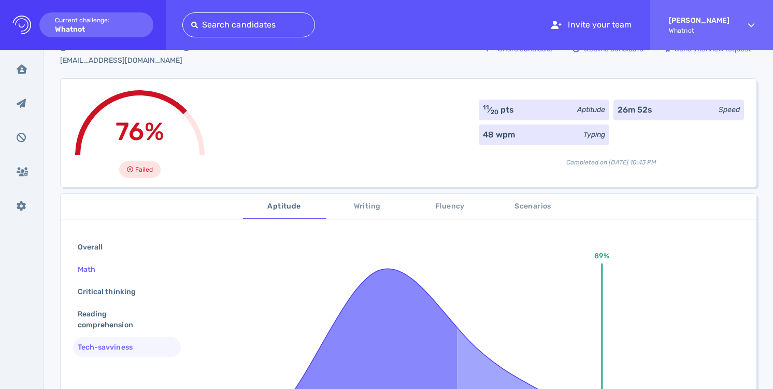
scroll to position [0, 0]
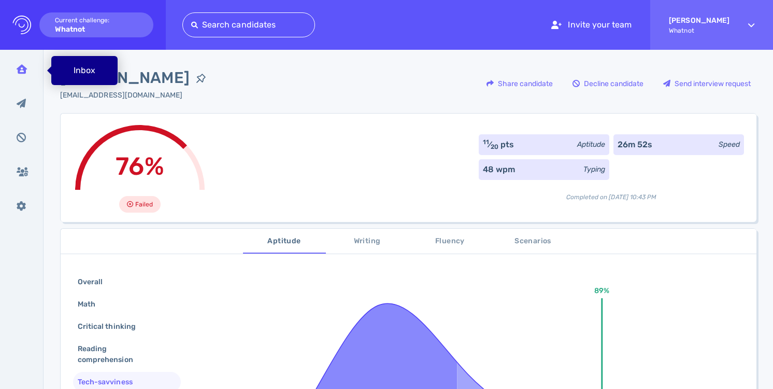
click at [30, 68] on div "Inbox" at bounding box center [21, 69] width 27 height 26
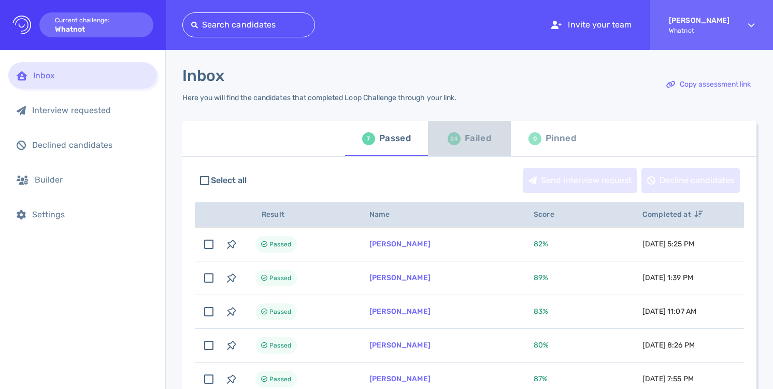
click at [459, 140] on div "24 Failed" at bounding box center [470, 138] width 44 height 29
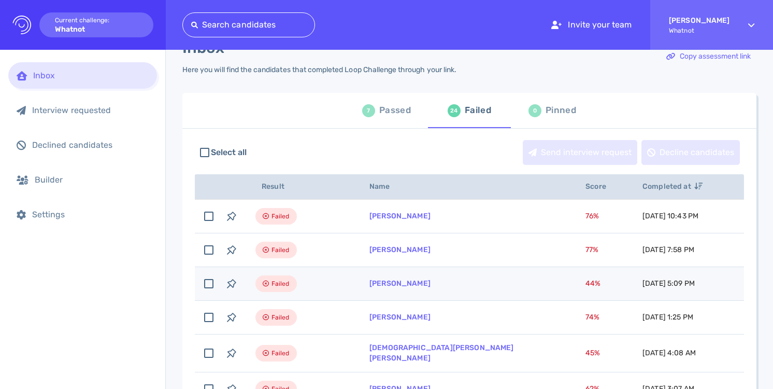
scroll to position [31, 0]
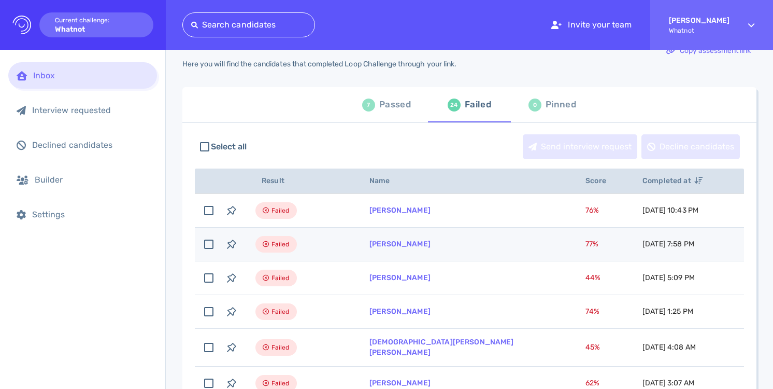
click at [426, 253] on td "Leseandra Roston" at bounding box center [465, 244] width 216 height 34
checkbox input "true"
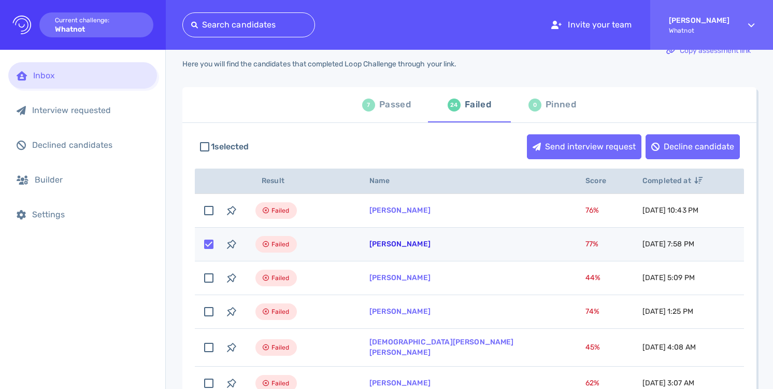
scroll to position [34, 0]
click at [427, 247] on link "Leseandra Roston" at bounding box center [399, 243] width 61 height 9
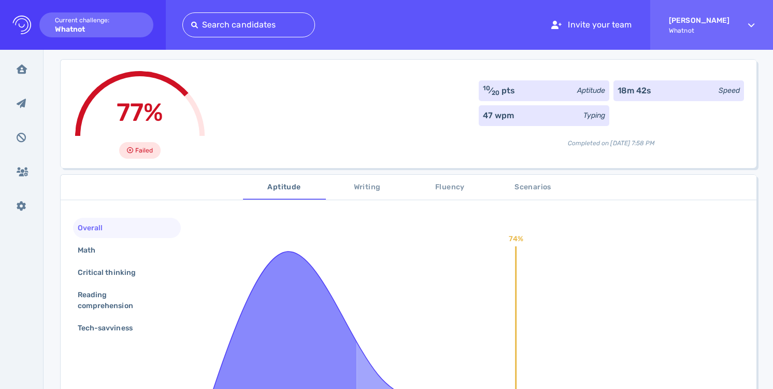
scroll to position [66, 0]
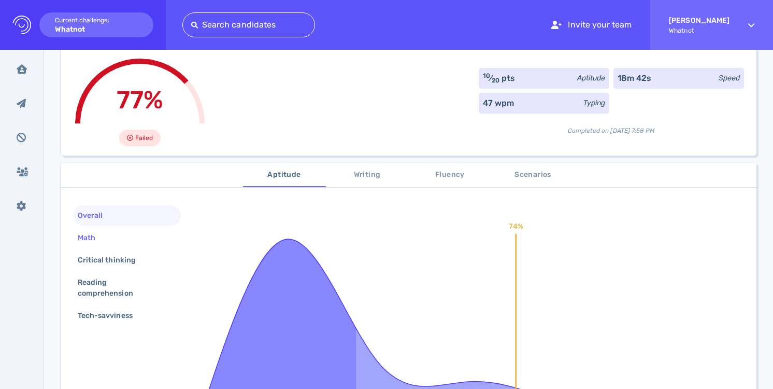
click at [135, 236] on div "Math" at bounding box center [127, 237] width 108 height 20
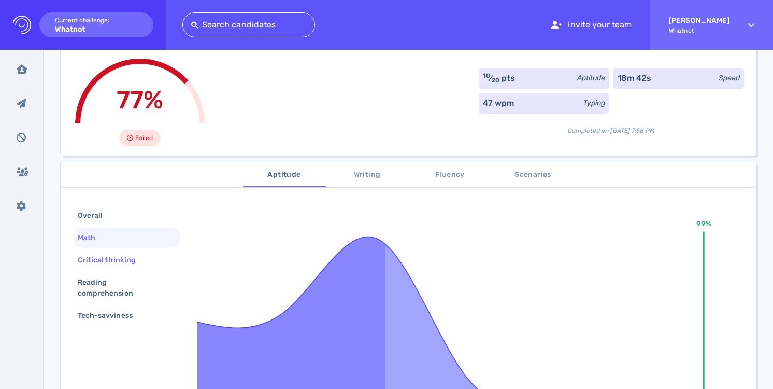
click at [138, 262] on div "Critical thinking" at bounding box center [112, 259] width 73 height 15
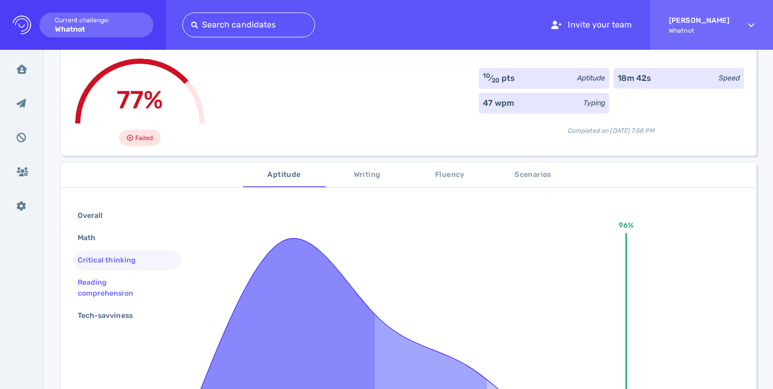
click at [142, 284] on div "Reading comprehension" at bounding box center [123, 288] width 94 height 26
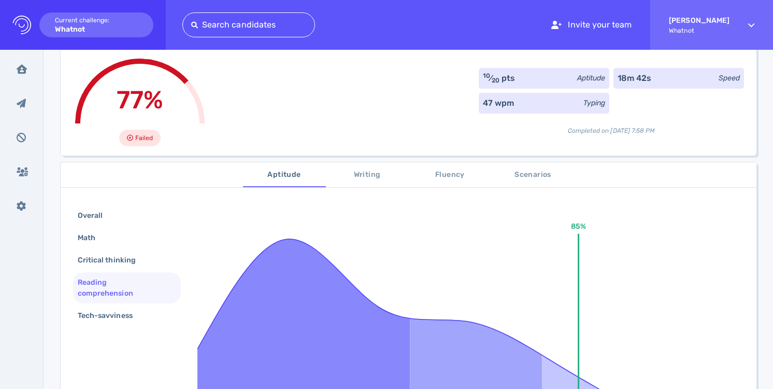
click at [145, 304] on div "Overall Math Critical thinking Reading comprehension Tech-savviness" at bounding box center [127, 266] width 108 height 122
click at [148, 319] on div "Tech-savviness" at bounding box center [127, 315] width 108 height 20
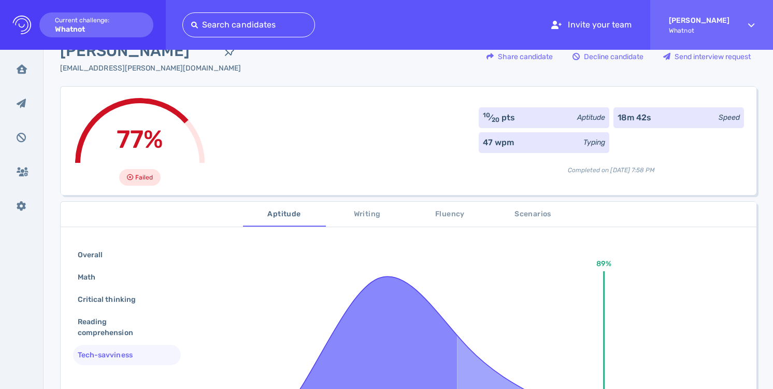
scroll to position [37, 0]
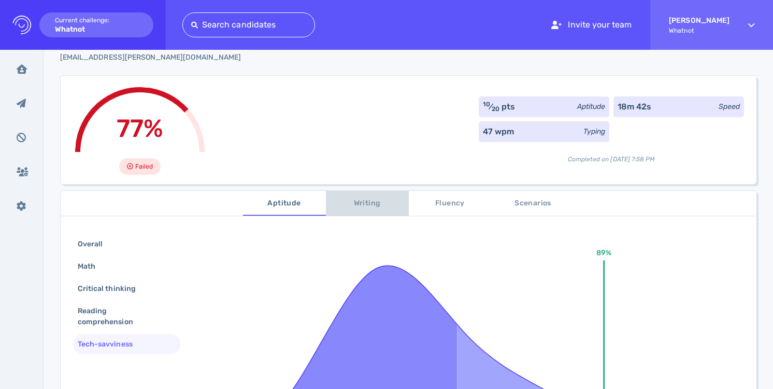
click at [362, 212] on button "Writing" at bounding box center [367, 203] width 83 height 25
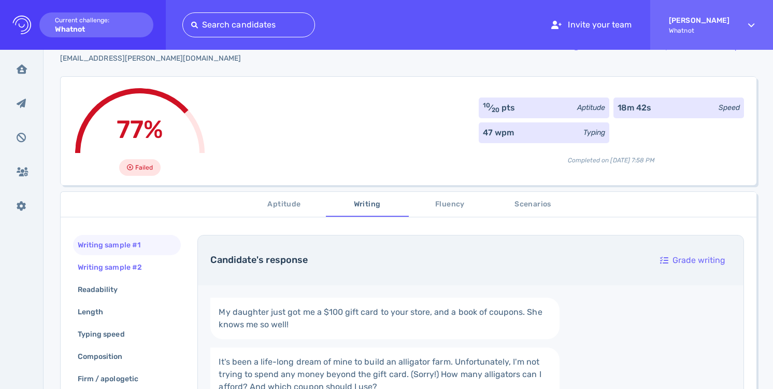
click at [142, 271] on div "Writing sample #2" at bounding box center [115, 267] width 79 height 15
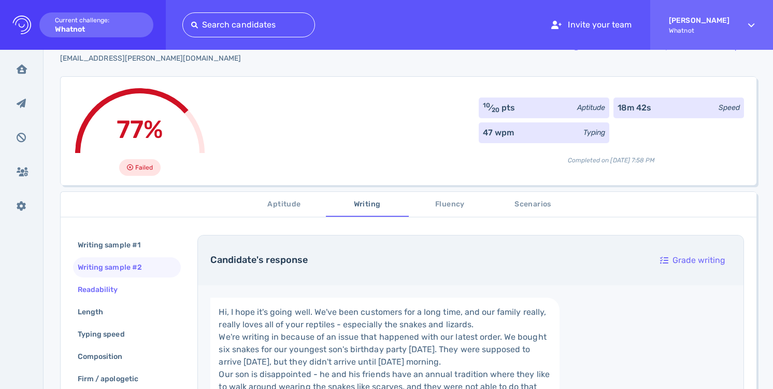
scroll to position [41, 0]
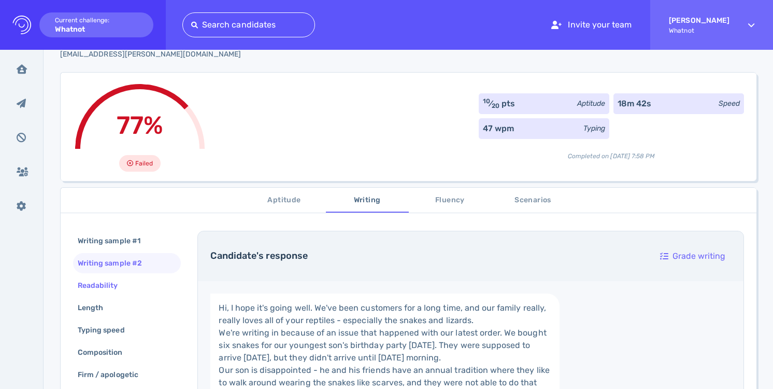
click at [139, 287] on div "Readability" at bounding box center [127, 285] width 108 height 20
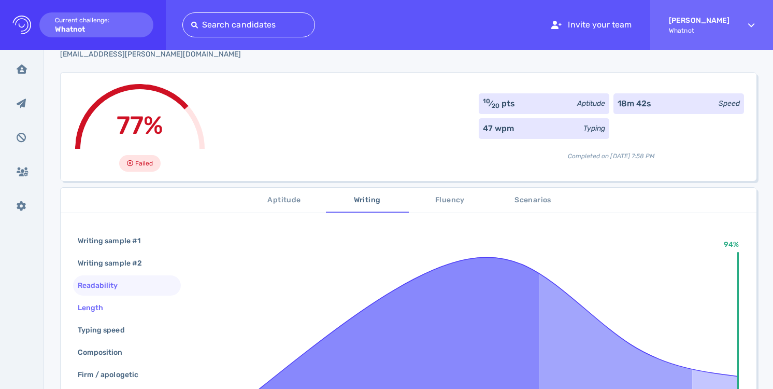
click at [136, 303] on div "Length" at bounding box center [127, 307] width 108 height 20
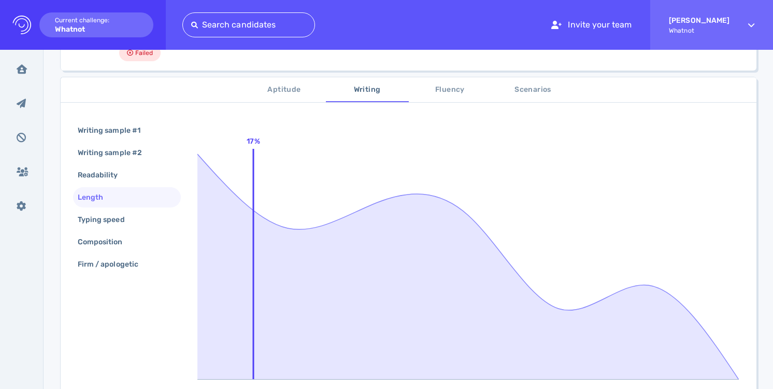
scroll to position [156, 0]
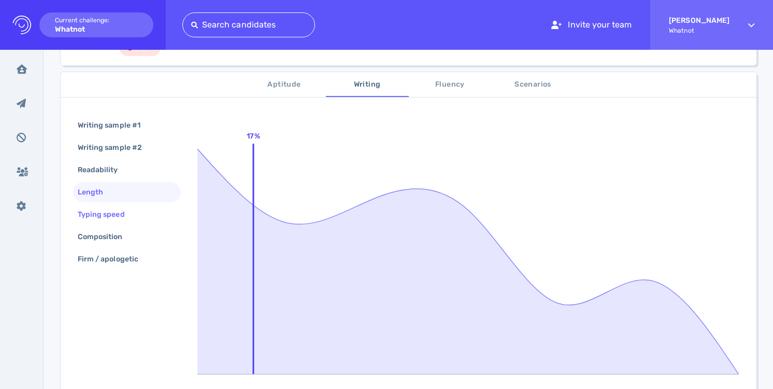
click at [126, 219] on div "Typing speed" at bounding box center [107, 214] width 62 height 15
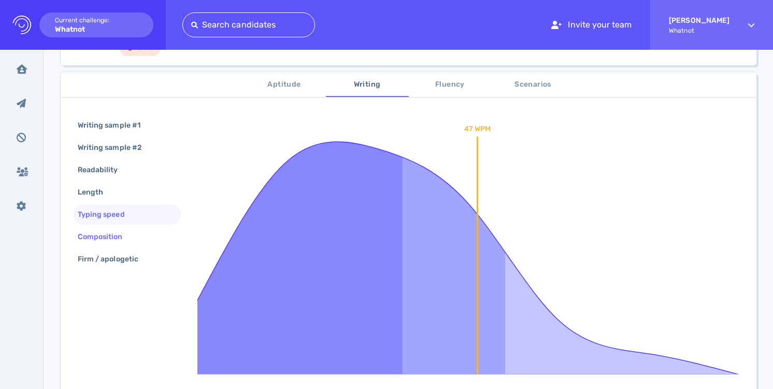
click at [128, 237] on div "Composition" at bounding box center [106, 236] width 60 height 15
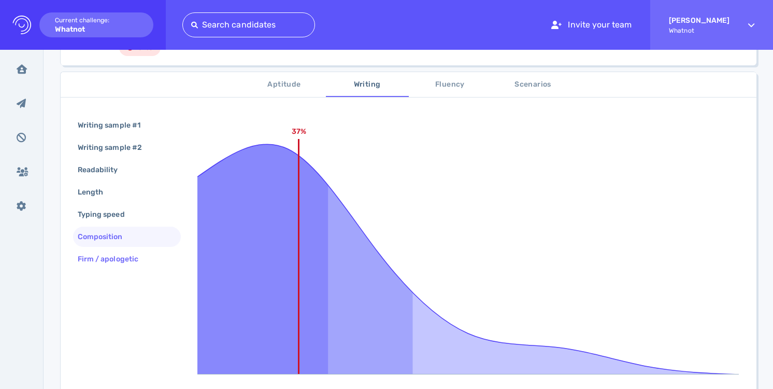
click at [135, 263] on div "Firm / apologetic" at bounding box center [113, 258] width 75 height 15
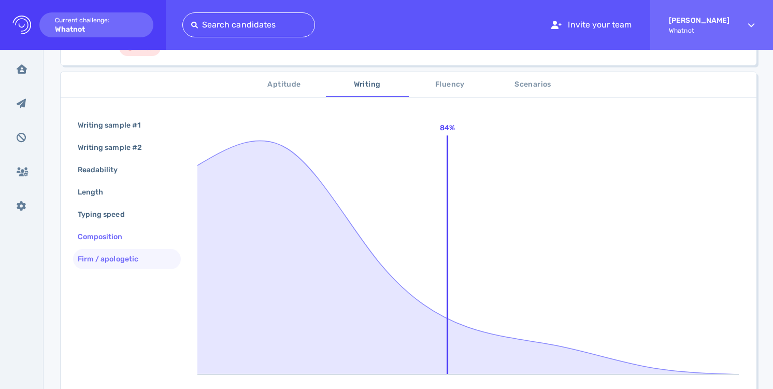
click at [134, 240] on div "Composition" at bounding box center [127, 236] width 108 height 20
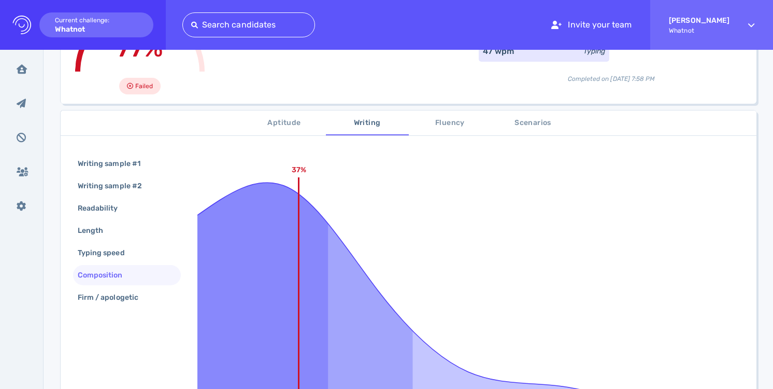
scroll to position [104, 0]
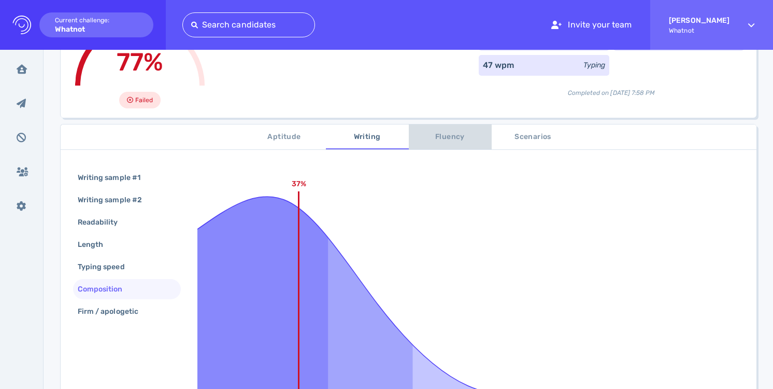
click at [429, 135] on span "Fluency" at bounding box center [450, 137] width 70 height 13
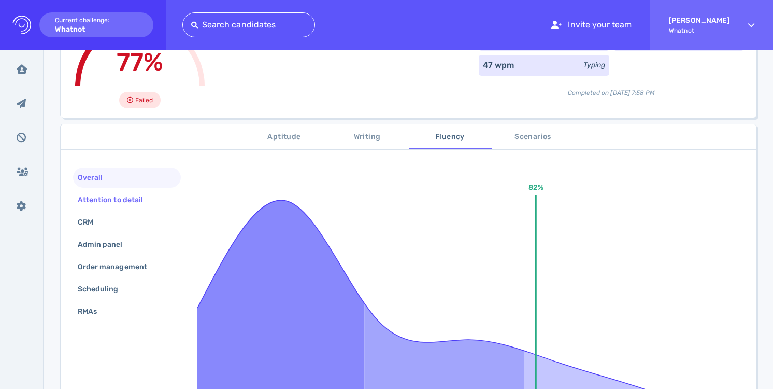
click at [153, 198] on div "Attention to detail" at bounding box center [116, 199] width 80 height 15
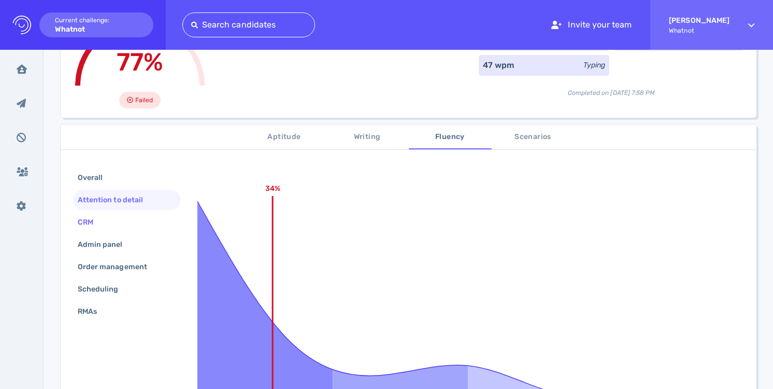
click at [146, 221] on div "CRM" at bounding box center [127, 222] width 108 height 20
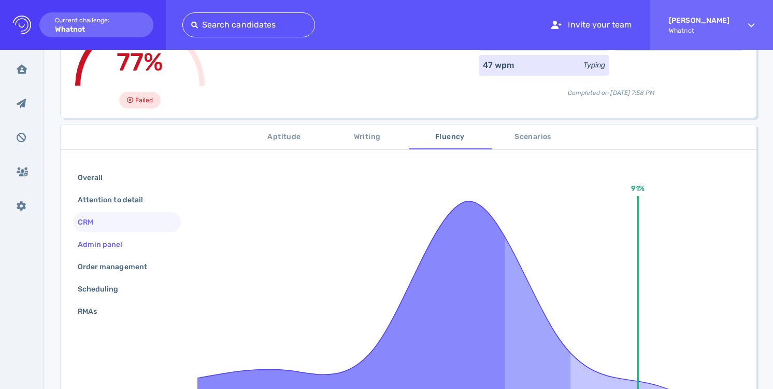
click at [143, 241] on div "Admin panel" at bounding box center [127, 244] width 108 height 20
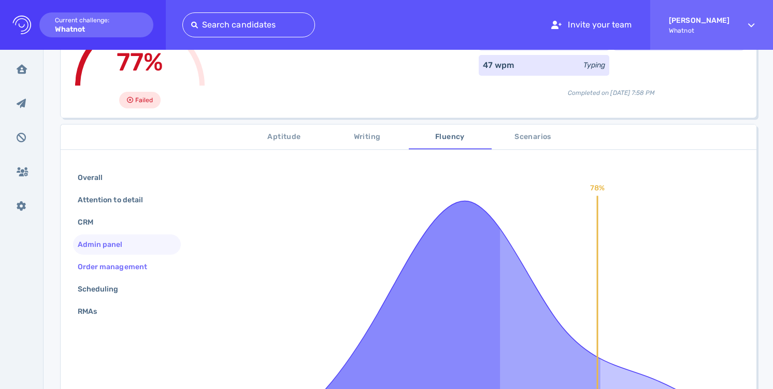
click at [144, 262] on div "Order management" at bounding box center [118, 266] width 84 height 15
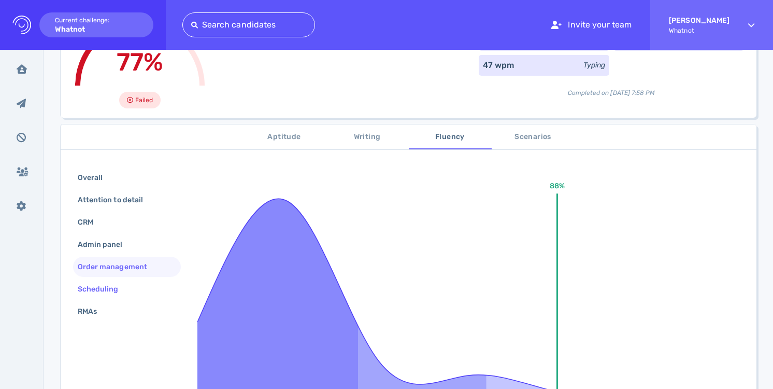
click at [140, 296] on div "Scheduling" at bounding box center [127, 289] width 108 height 20
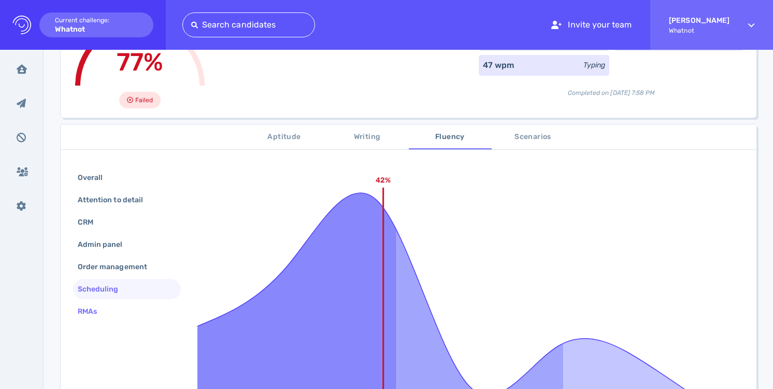
click at [138, 309] on div "RMAs" at bounding box center [127, 311] width 108 height 20
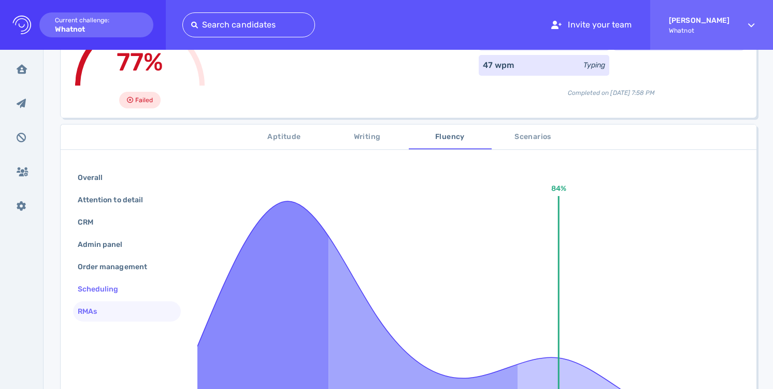
click at [138, 288] on div "Scheduling" at bounding box center [127, 289] width 108 height 20
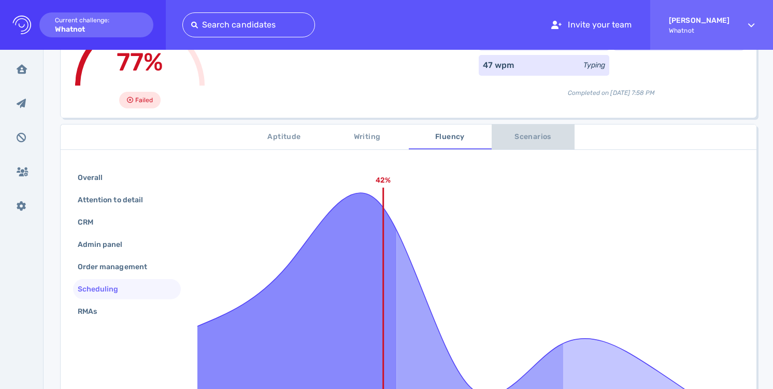
click at [517, 130] on button "Scenarios" at bounding box center [533, 136] width 83 height 25
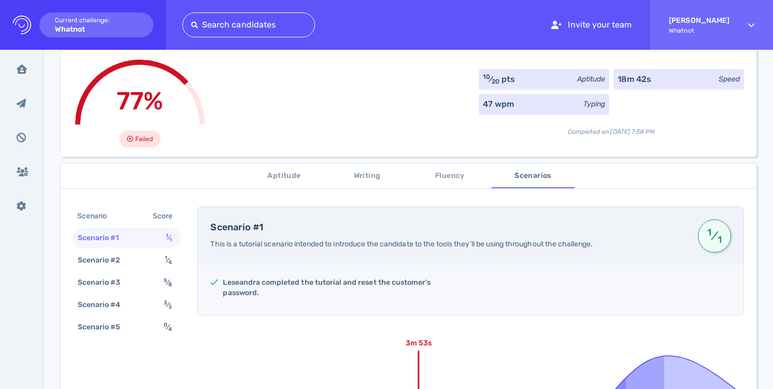
scroll to position [23, 0]
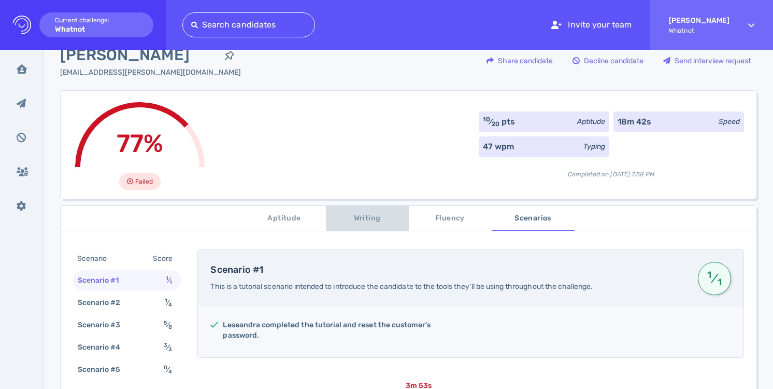
click at [370, 217] on span "Writing" at bounding box center [367, 218] width 70 height 13
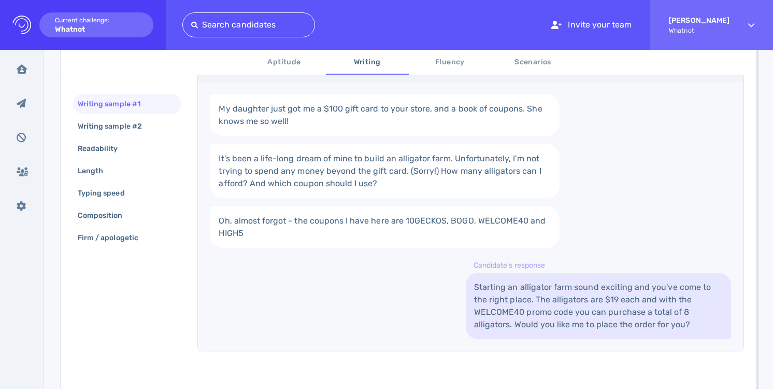
scroll to position [282, 0]
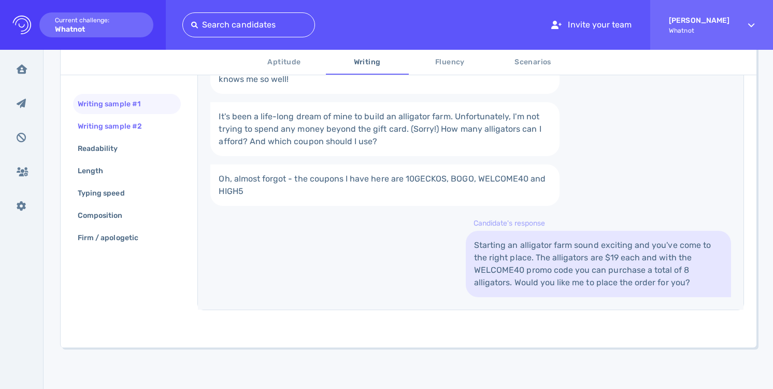
click at [132, 134] on div "Writing sample #2" at bounding box center [127, 126] width 108 height 20
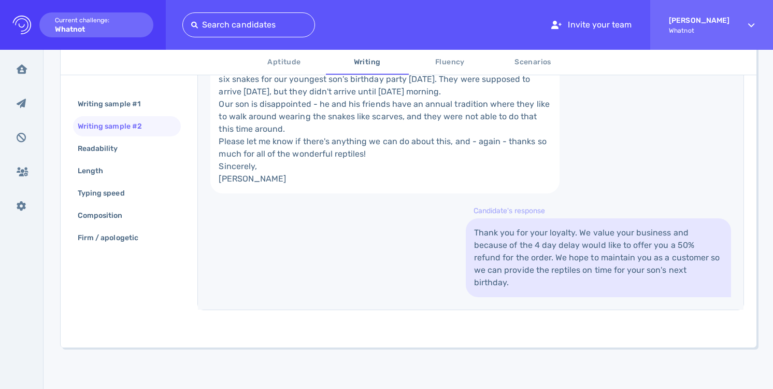
scroll to position [419, 0]
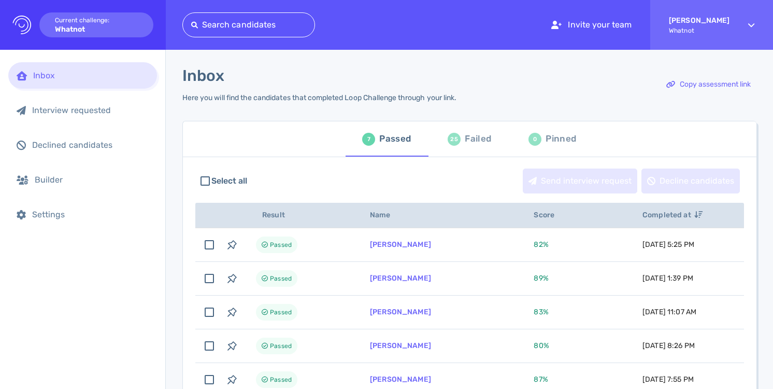
drag, startPoint x: 469, startPoint y: 145, endPoint x: 457, endPoint y: 143, distance: 12.1
click at [469, 145] on div "Failed" at bounding box center [478, 139] width 26 height 16
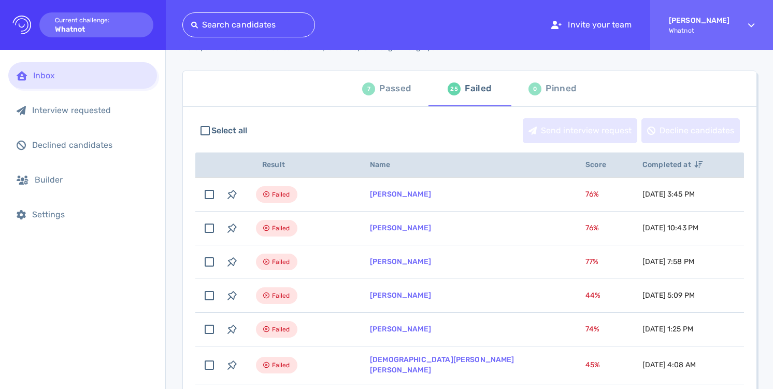
scroll to position [51, 0]
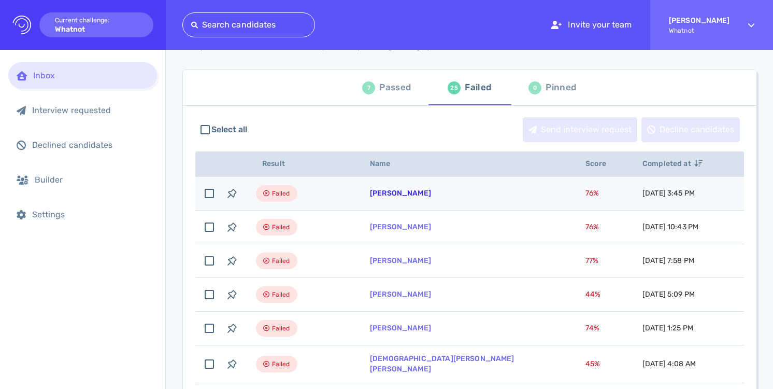
click at [402, 192] on link "[PERSON_NAME]" at bounding box center [400, 193] width 61 height 9
click at [408, 192] on link "[PERSON_NAME]" at bounding box center [400, 193] width 61 height 9
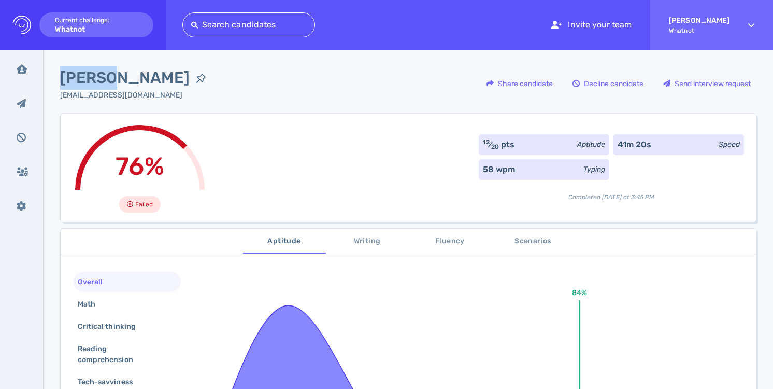
drag, startPoint x: 62, startPoint y: 80, endPoint x: 108, endPoint y: 75, distance: 46.9
click at [108, 75] on span "[PERSON_NAME]" at bounding box center [125, 77] width 130 height 23
copy span "[PERSON_NAME]"
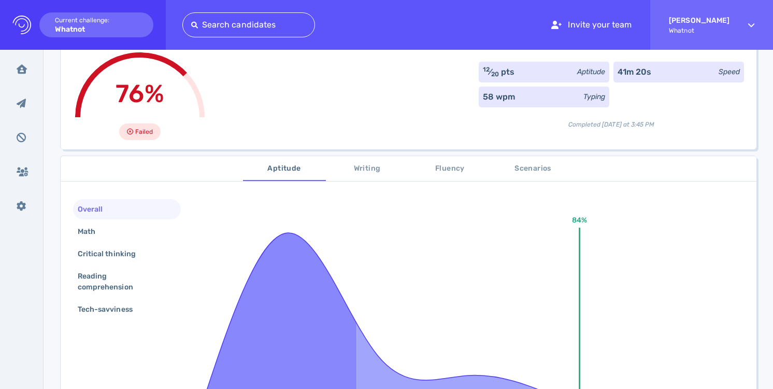
scroll to position [79, 0]
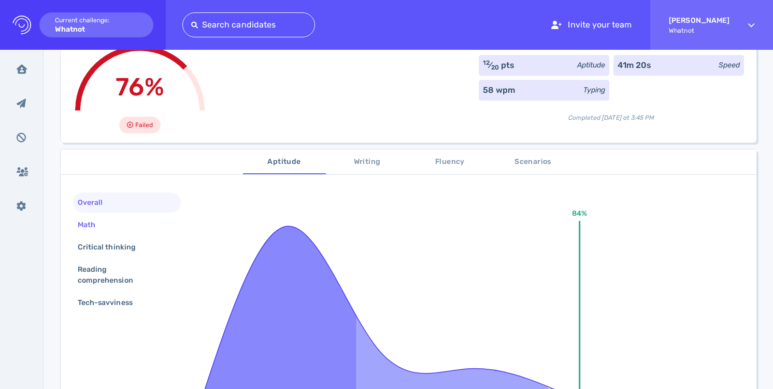
click at [127, 220] on div "Math" at bounding box center [127, 225] width 108 height 20
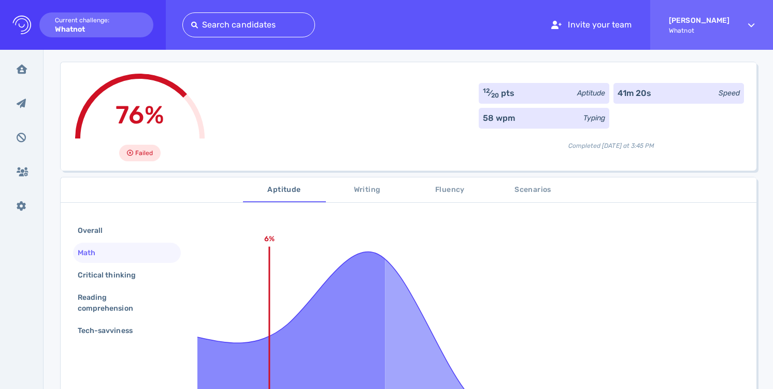
scroll to position [82, 0]
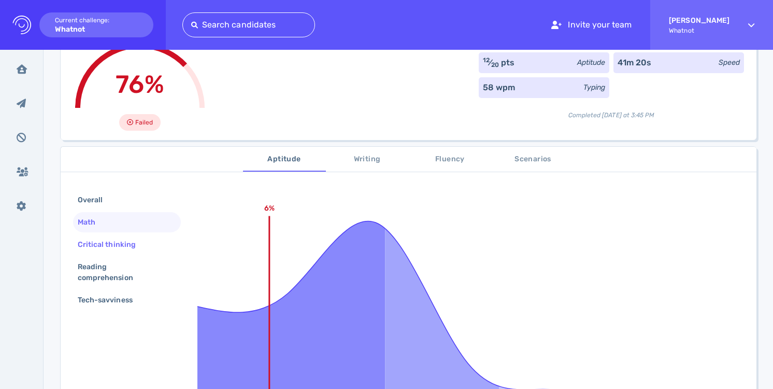
click at [136, 245] on div "Critical thinking" at bounding box center [112, 244] width 73 height 15
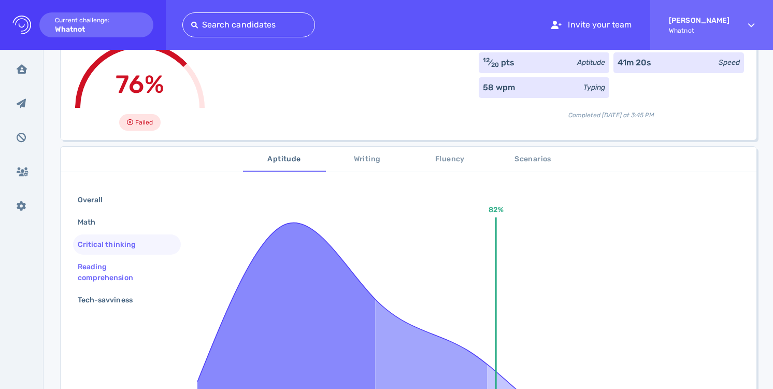
click at [131, 274] on div "Reading comprehension" at bounding box center [123, 272] width 94 height 26
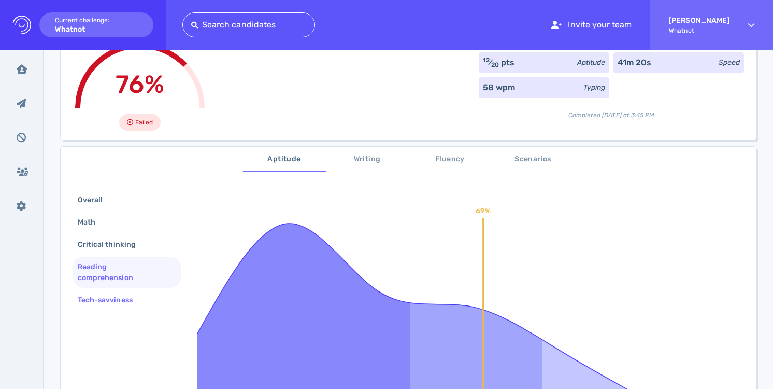
click at [133, 294] on div "Tech-savviness" at bounding box center [110, 299] width 69 height 15
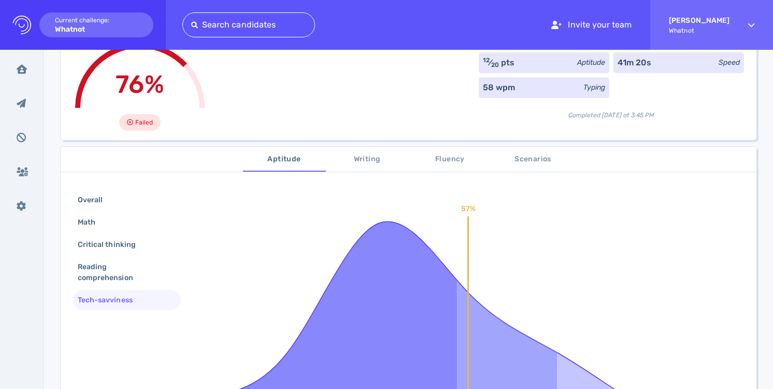
click at [362, 159] on span "Writing" at bounding box center [367, 159] width 70 height 13
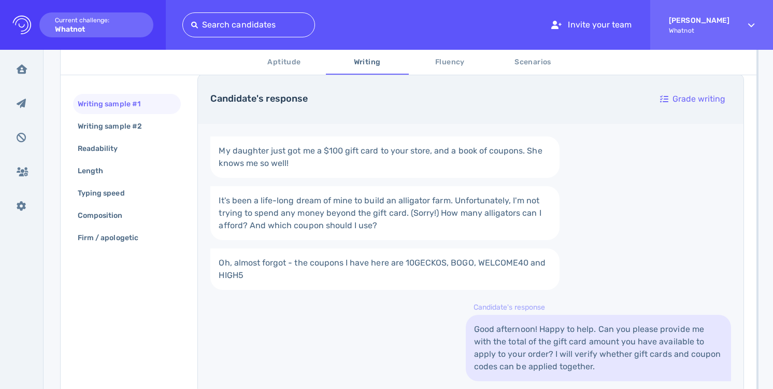
scroll to position [218, 0]
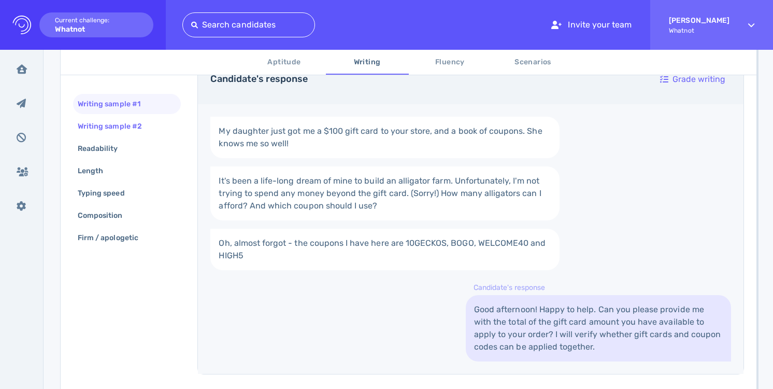
click at [151, 126] on div "Writing sample #2" at bounding box center [115, 126] width 79 height 15
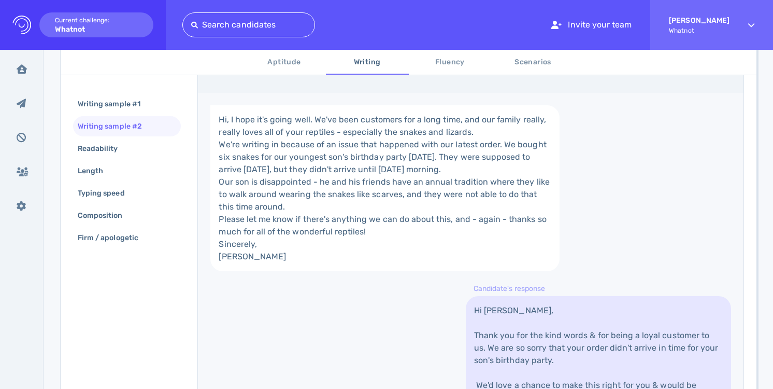
scroll to position [0, 0]
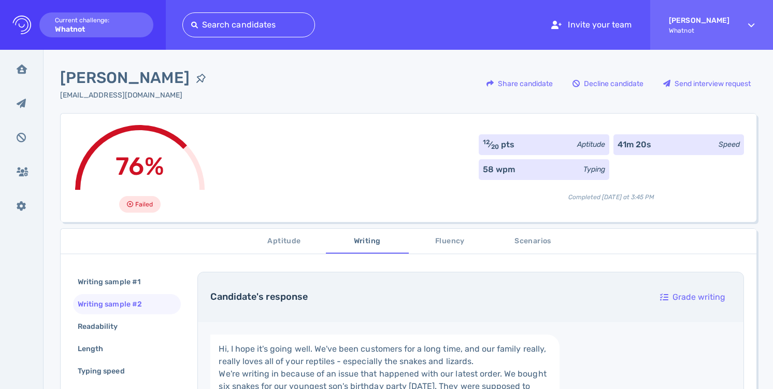
click at [449, 237] on span "Fluency" at bounding box center [450, 241] width 70 height 13
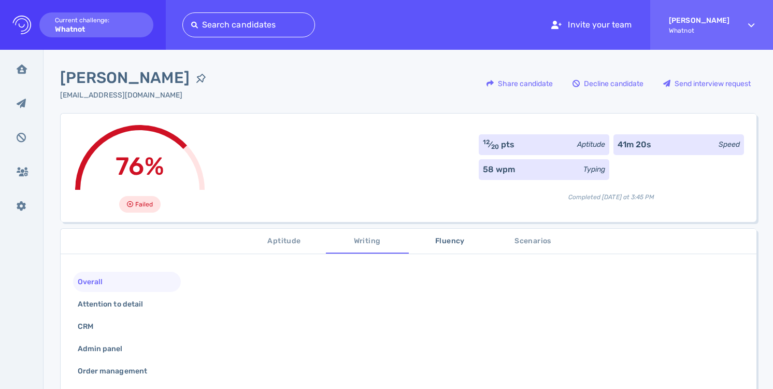
scroll to position [1, 0]
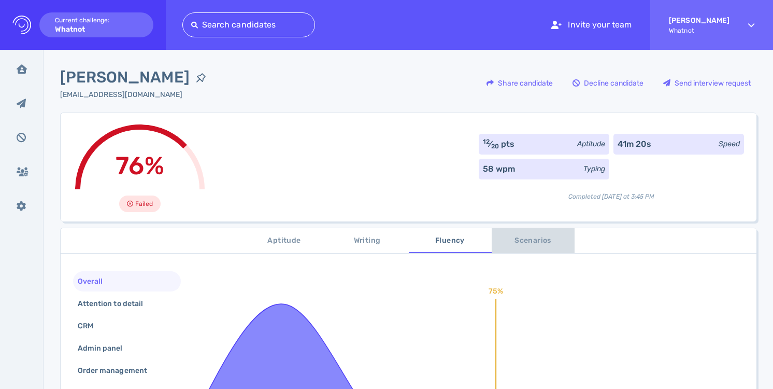
click at [526, 242] on span "Scenarios" at bounding box center [533, 240] width 70 height 13
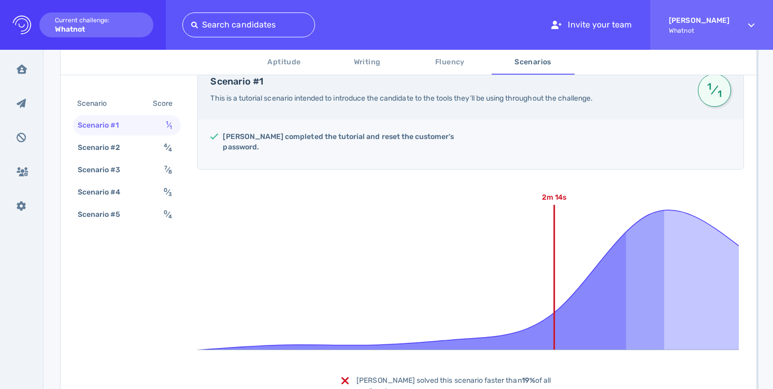
scroll to position [224, 0]
